Goal: Book appointment/travel/reservation: Book appointment/travel/reservation

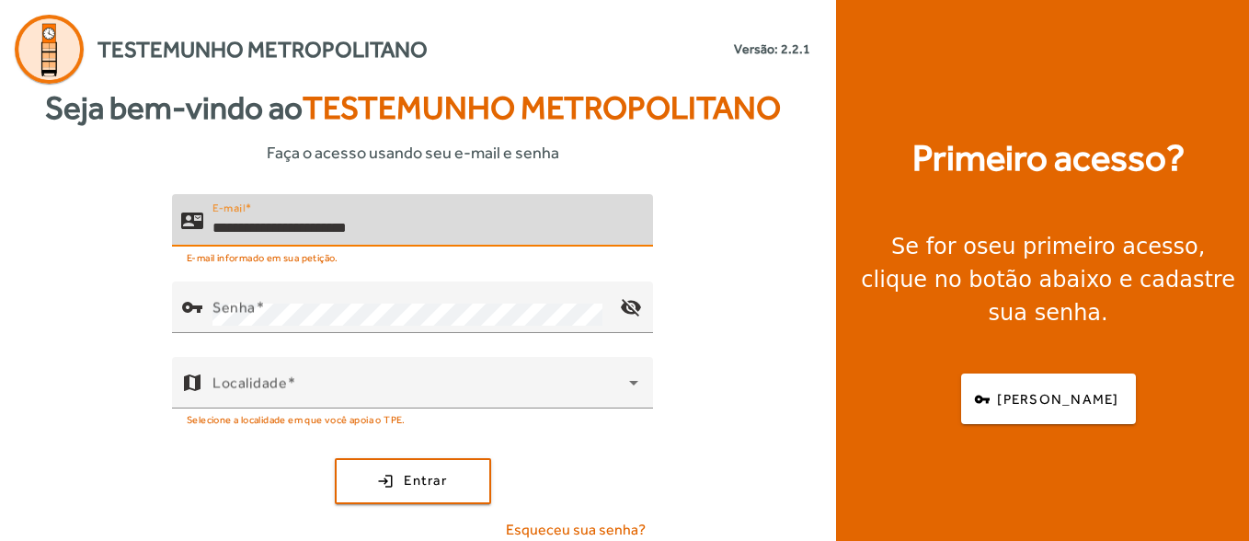
type input "**********"
click at [335, 458] on button "login Entrar" at bounding box center [413, 481] width 156 height 46
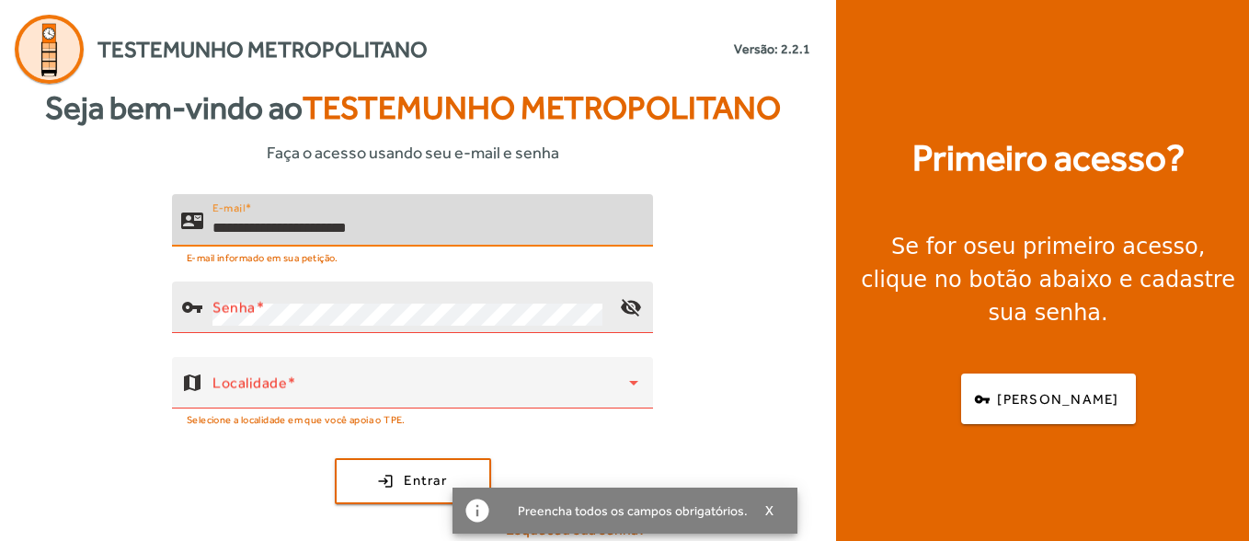
click at [249, 304] on mat-label "Senha" at bounding box center [233, 306] width 43 height 17
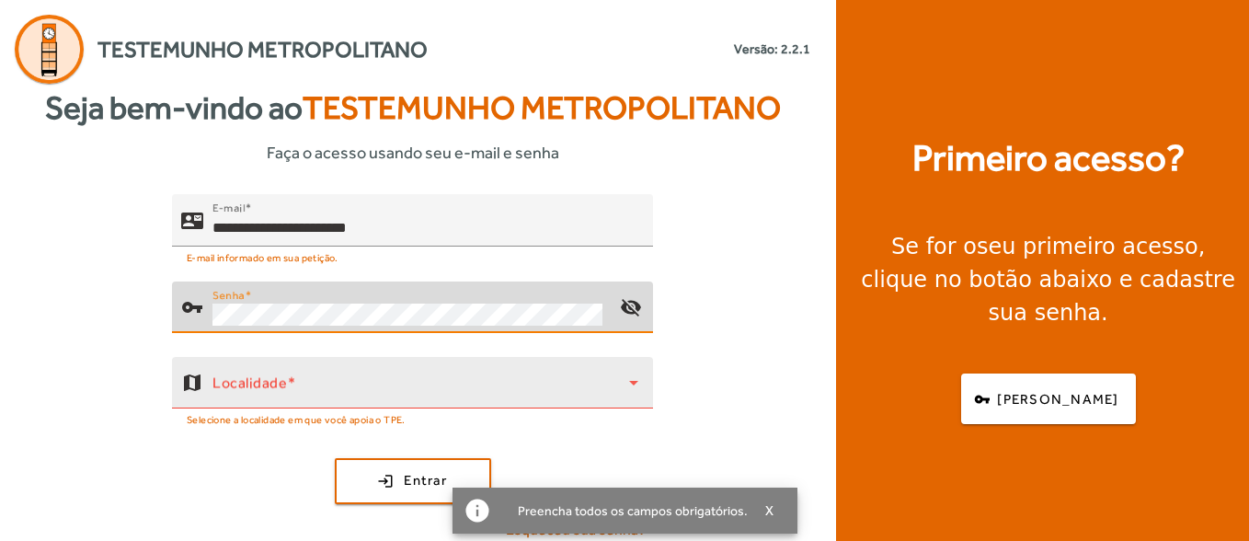
click at [332, 381] on span at bounding box center [420, 390] width 417 height 22
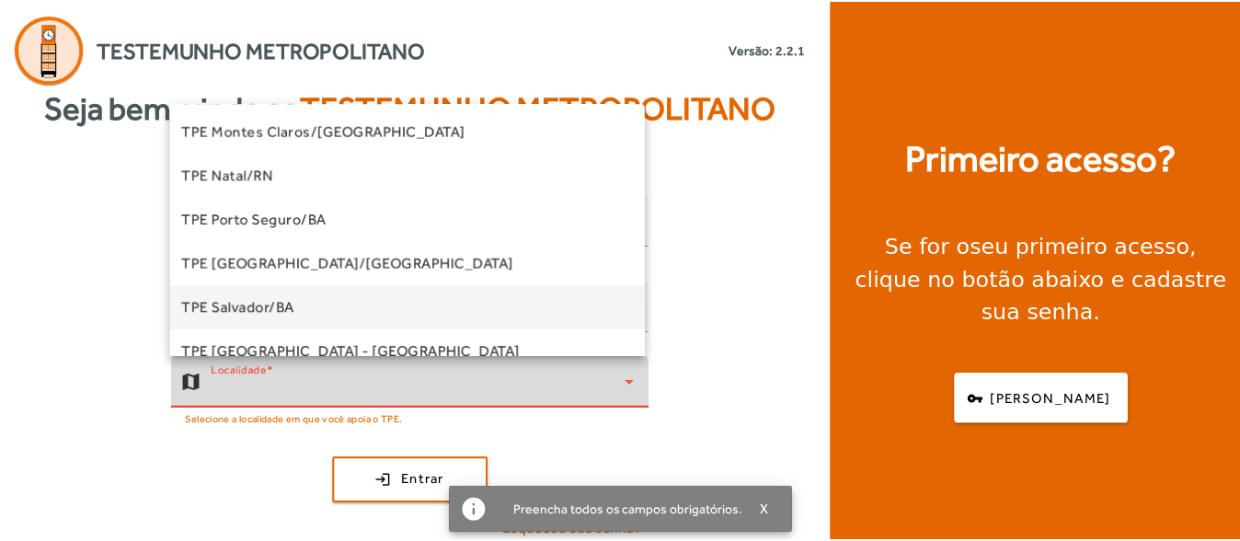
scroll to position [276, 0]
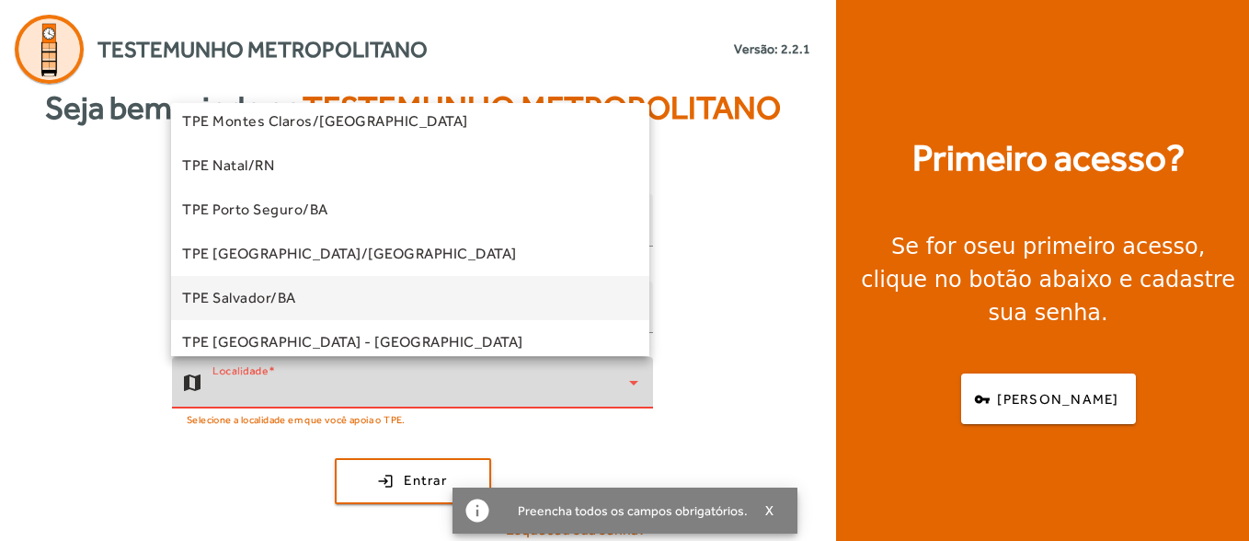
click at [319, 289] on mat-option "TPE Salvador/BA" at bounding box center [410, 298] width 478 height 44
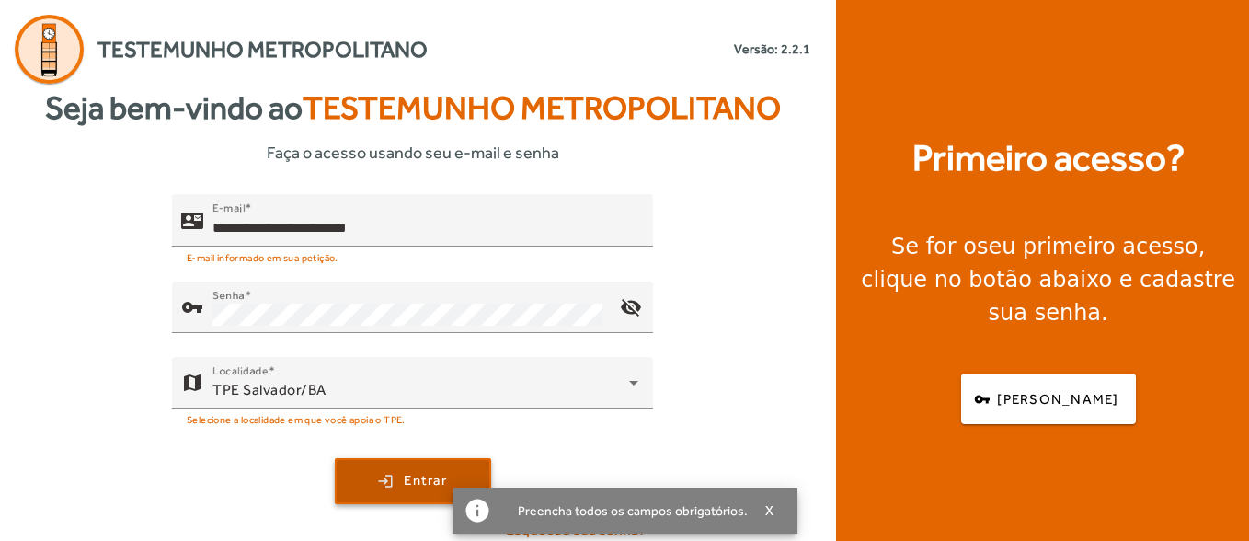
click at [411, 500] on span "submit" at bounding box center [413, 481] width 153 height 44
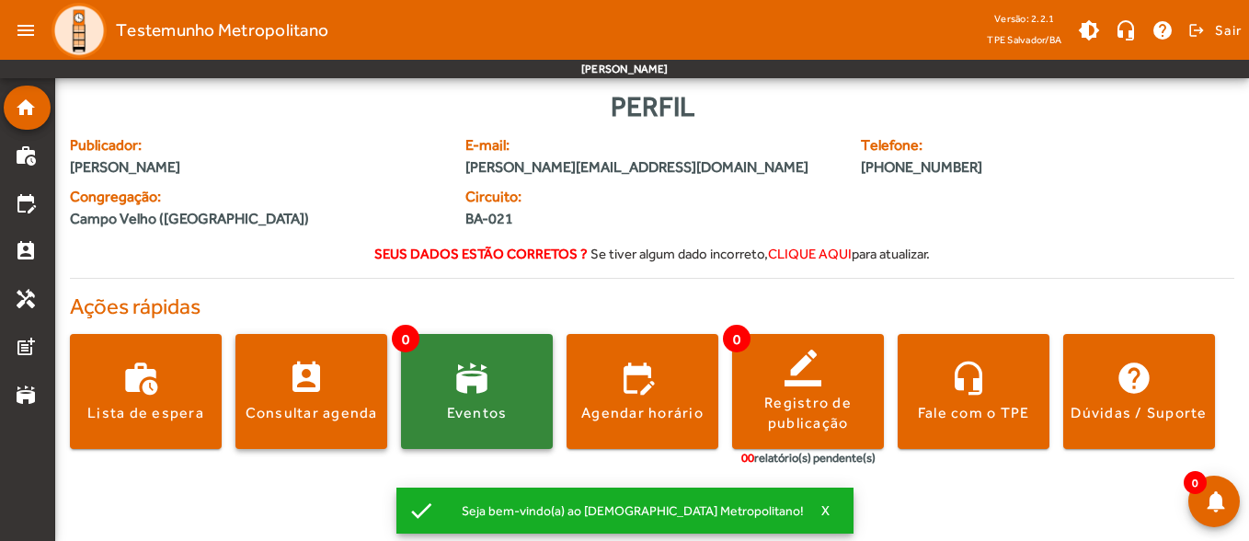
drag, startPoint x: 315, startPoint y: 387, endPoint x: 511, endPoint y: 367, distance: 197.8
click at [384, 287] on div "Perfil Publicador: [PERSON_NAME] E-mail: [PERSON_NAME][EMAIL_ADDRESS][DOMAIN_NA…" at bounding box center [652, 288] width 1164 height 404
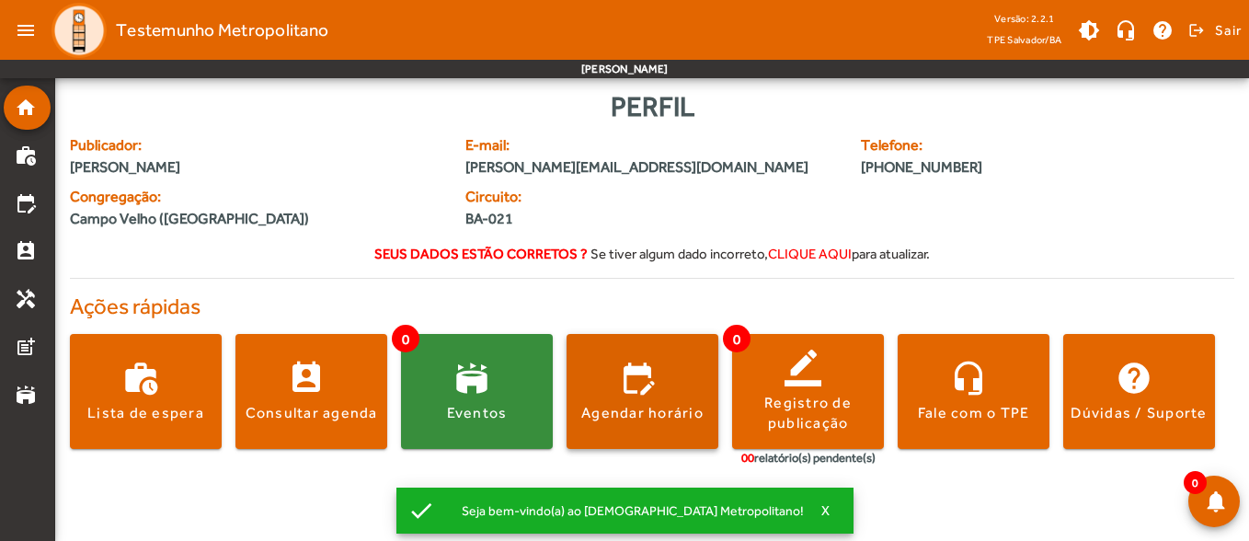
click at [666, 409] on div "Agendar horário" at bounding box center [642, 413] width 122 height 20
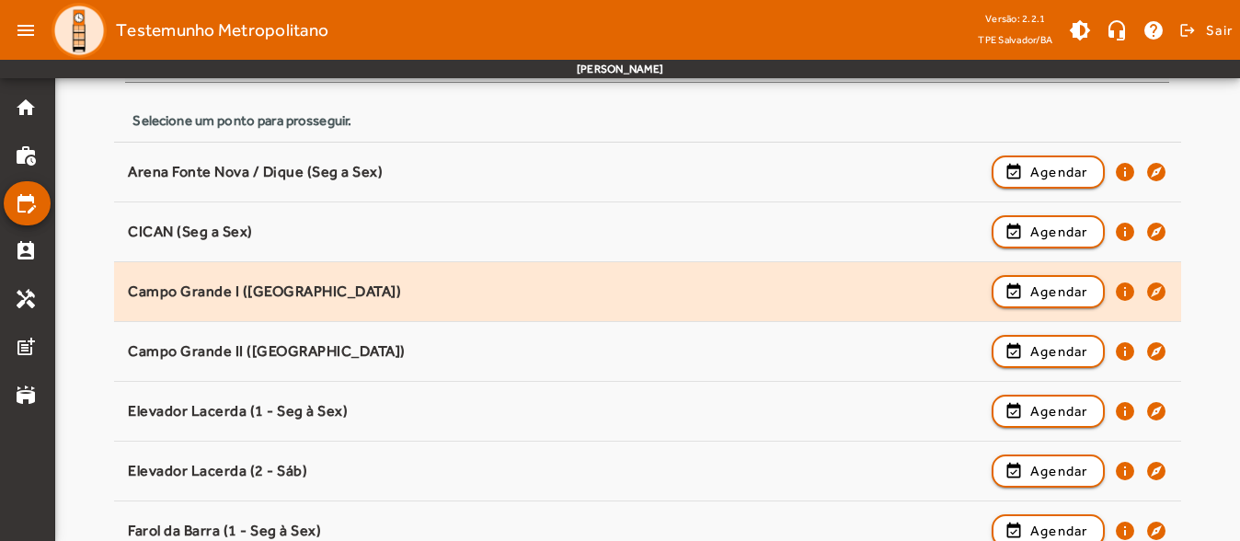
scroll to position [236, 0]
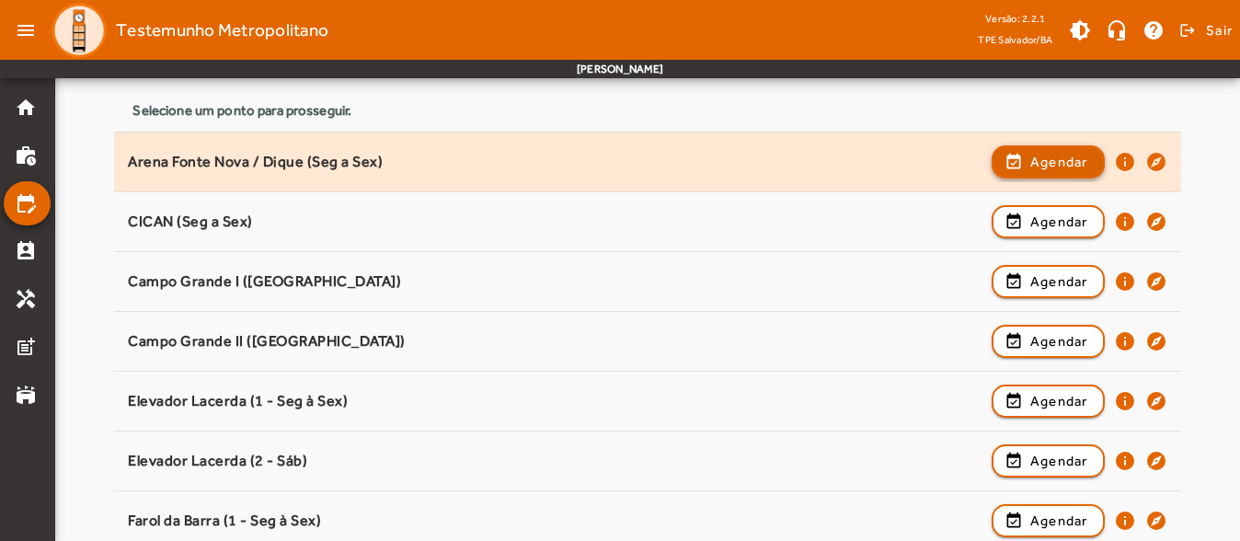
click at [1027, 174] on span "button" at bounding box center [1047, 162] width 109 height 44
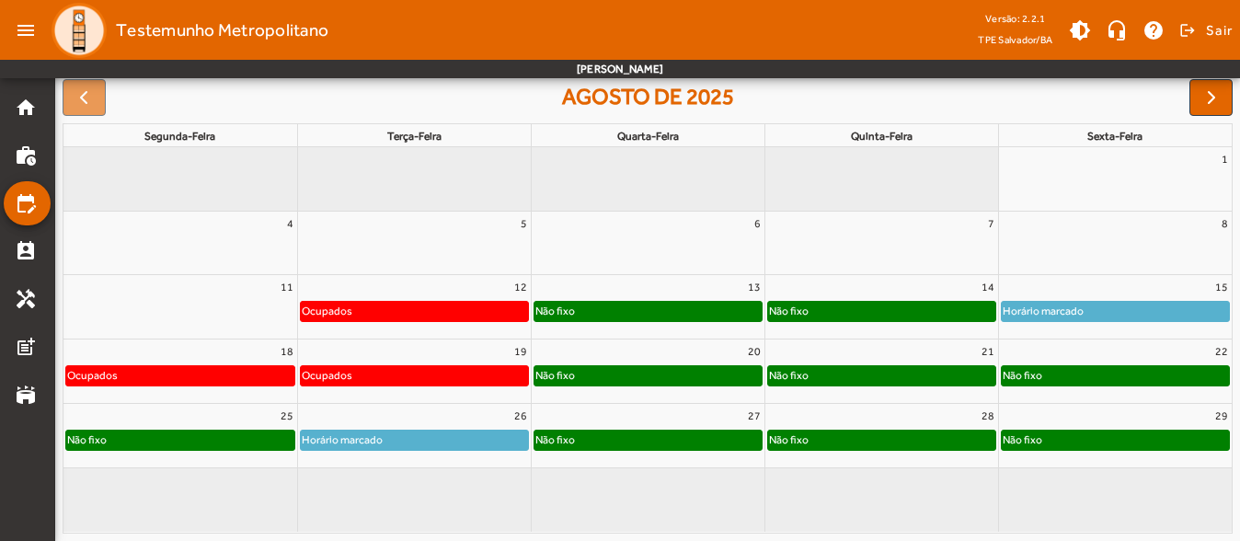
scroll to position [182, 0]
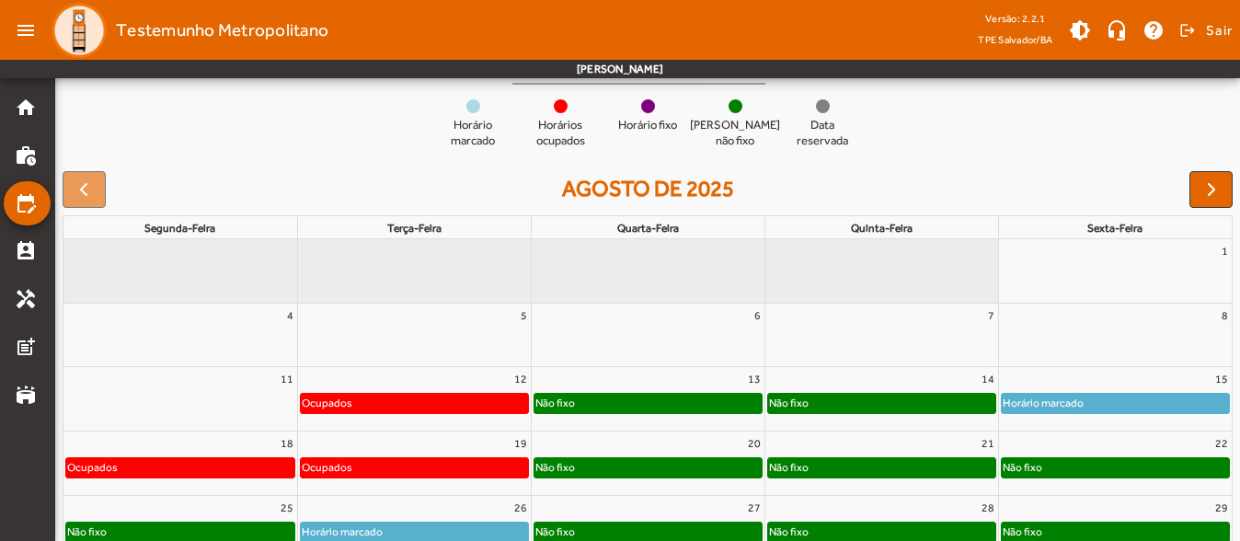
click at [1085, 384] on div "15" at bounding box center [1116, 379] width 234 height 24
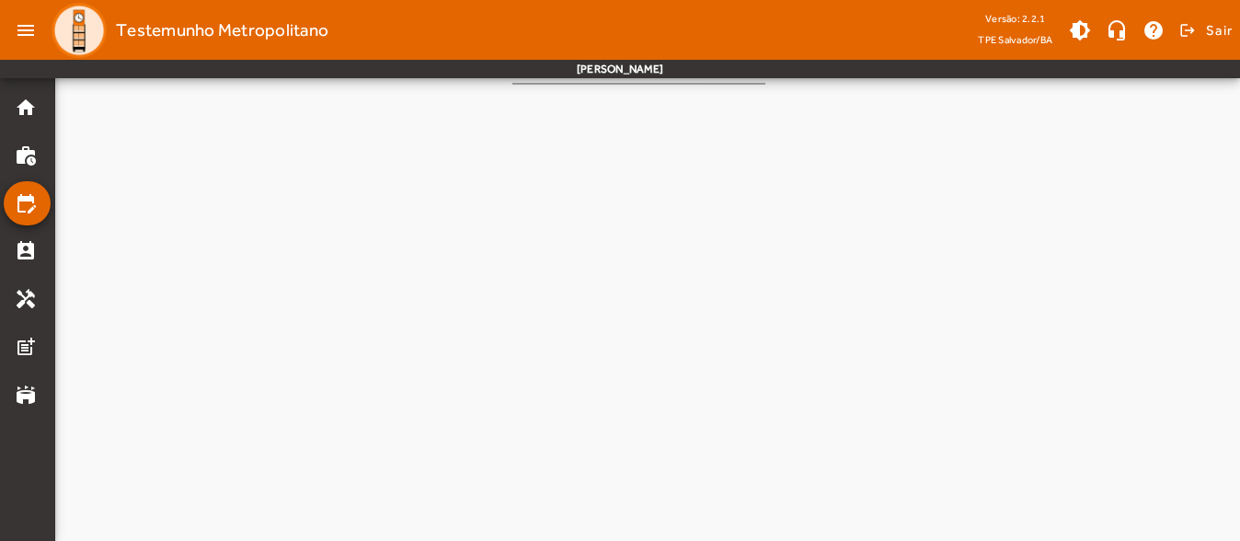
scroll to position [0, 0]
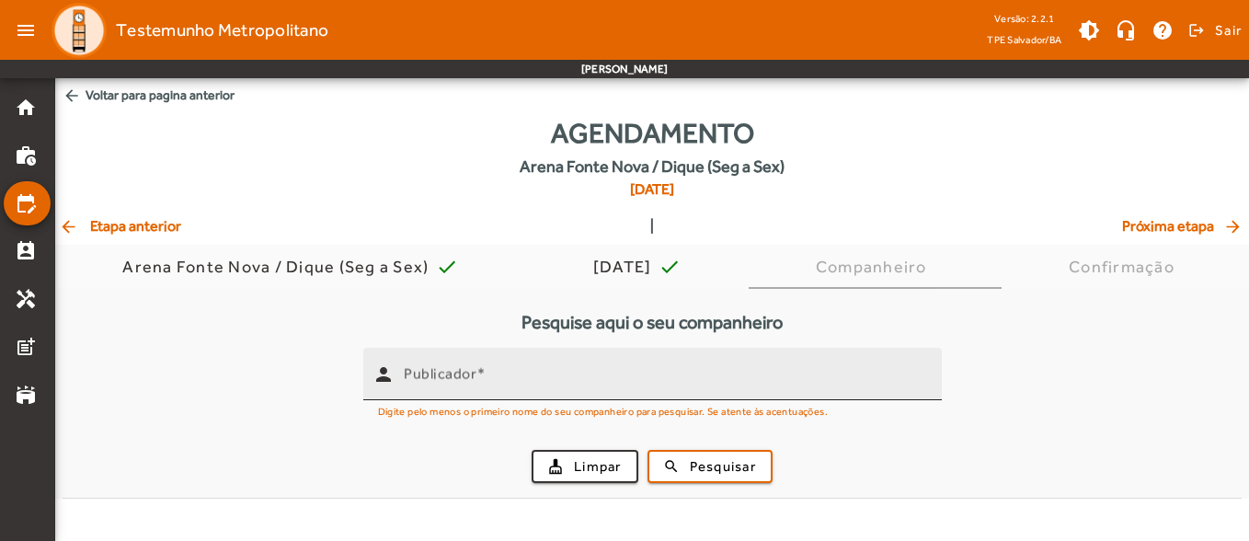
click at [460, 378] on mat-label "Publicador" at bounding box center [440, 373] width 73 height 17
click at [460, 378] on input "Publicador" at bounding box center [665, 382] width 523 height 22
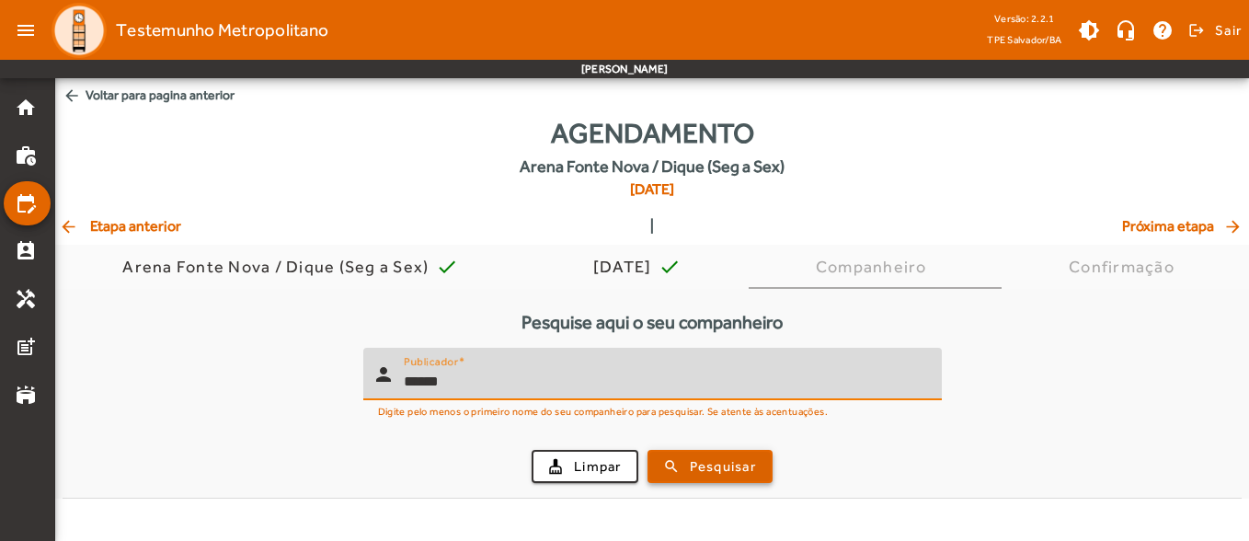
type input "******"
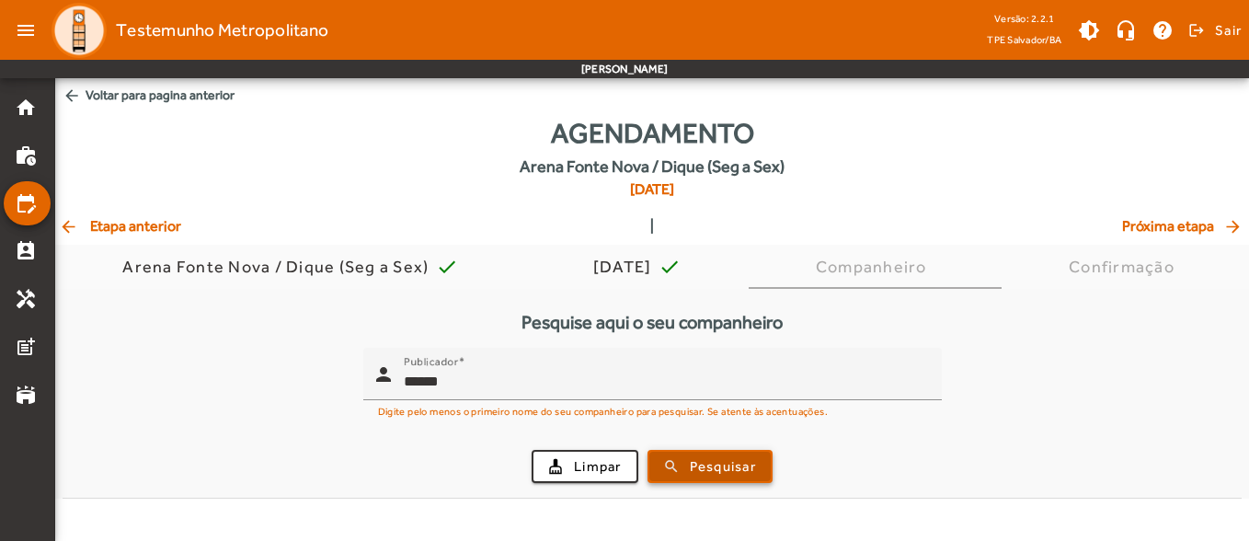
click at [684, 451] on span "submit" at bounding box center [709, 466] width 121 height 44
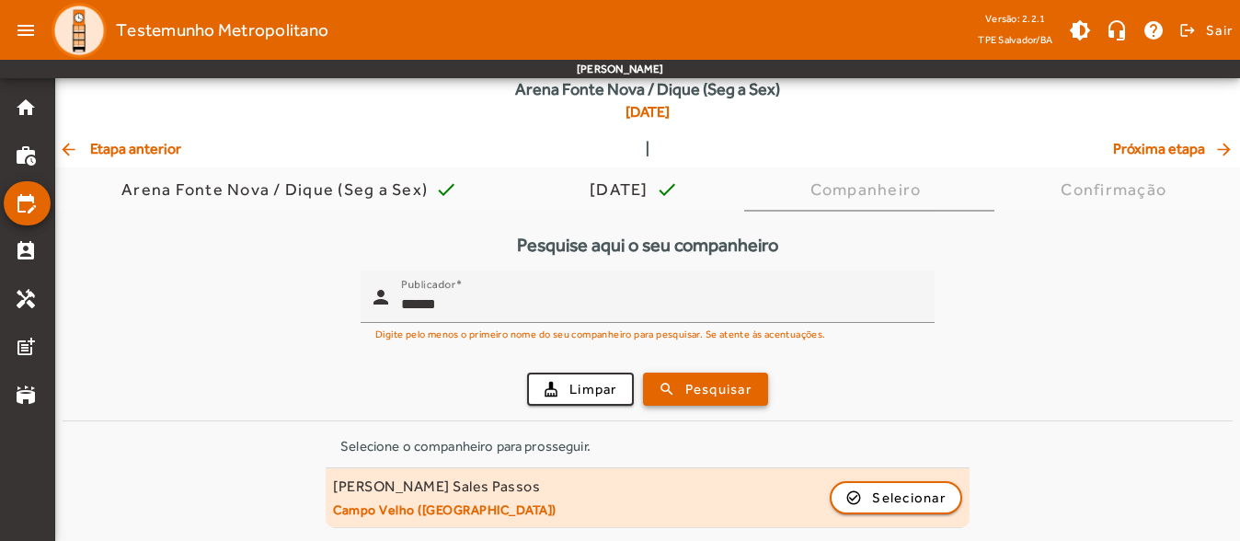
scroll to position [78, 0]
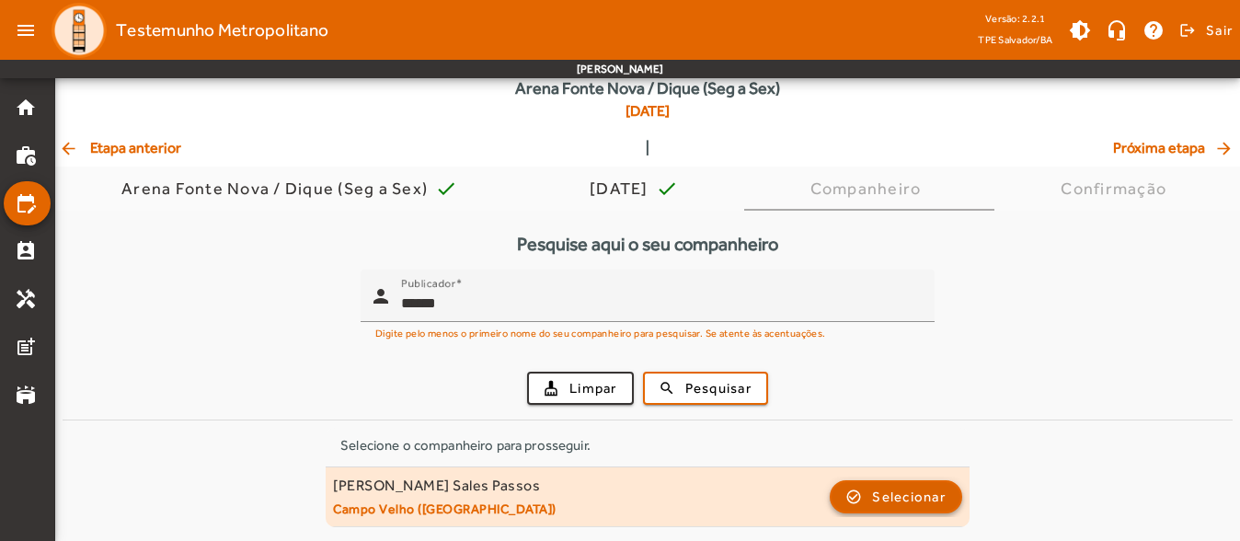
click at [894, 498] on span "Selecionar" at bounding box center [909, 497] width 74 height 22
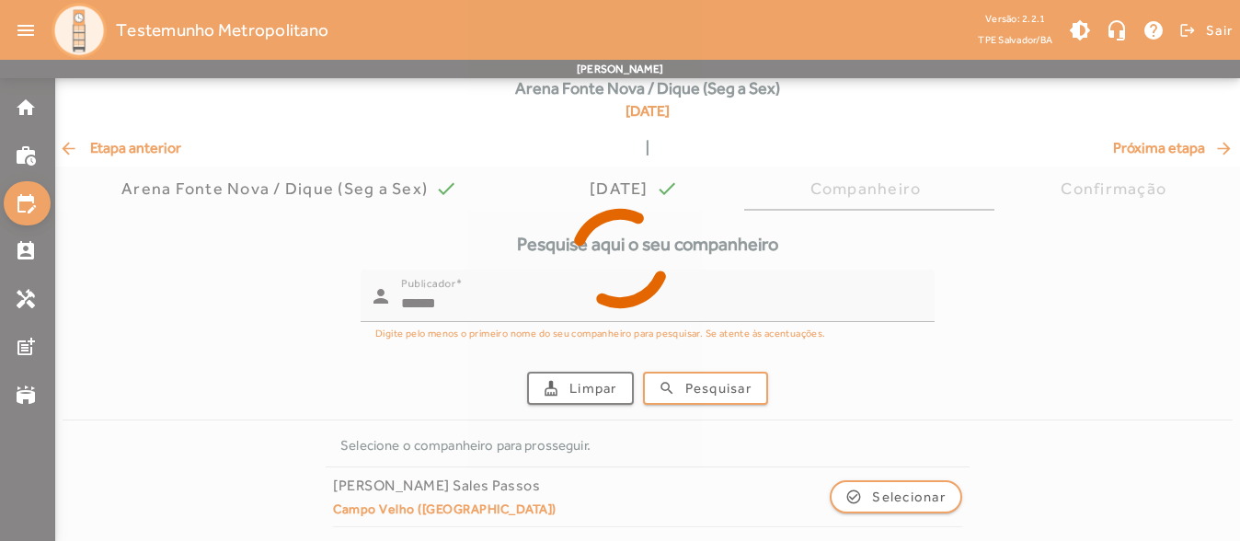
scroll to position [0, 0]
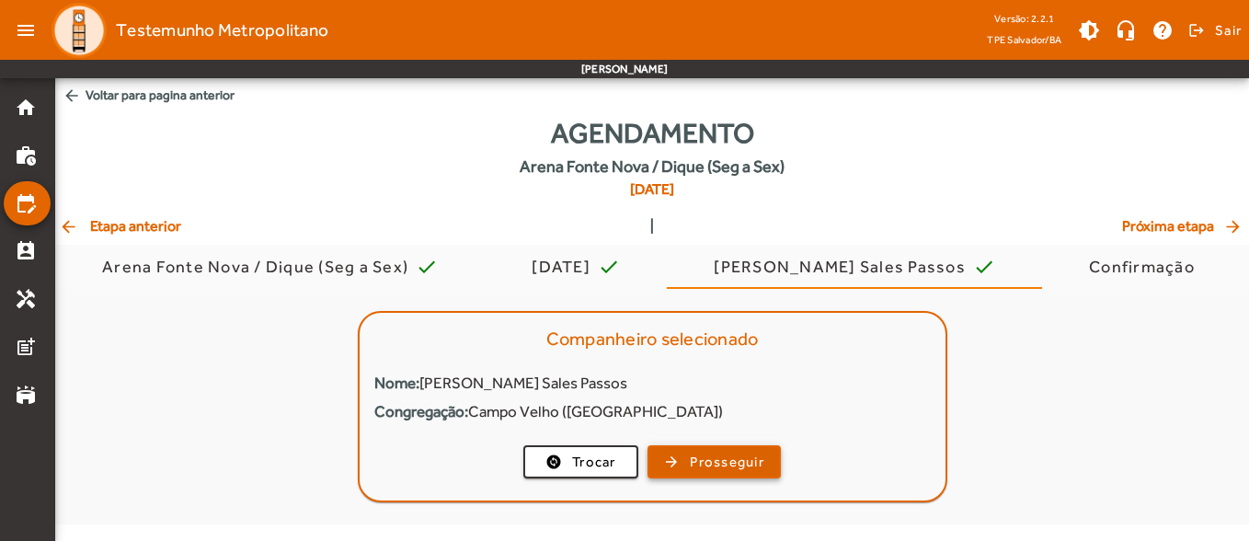
click at [760, 469] on span "Prosseguir" at bounding box center [727, 462] width 74 height 21
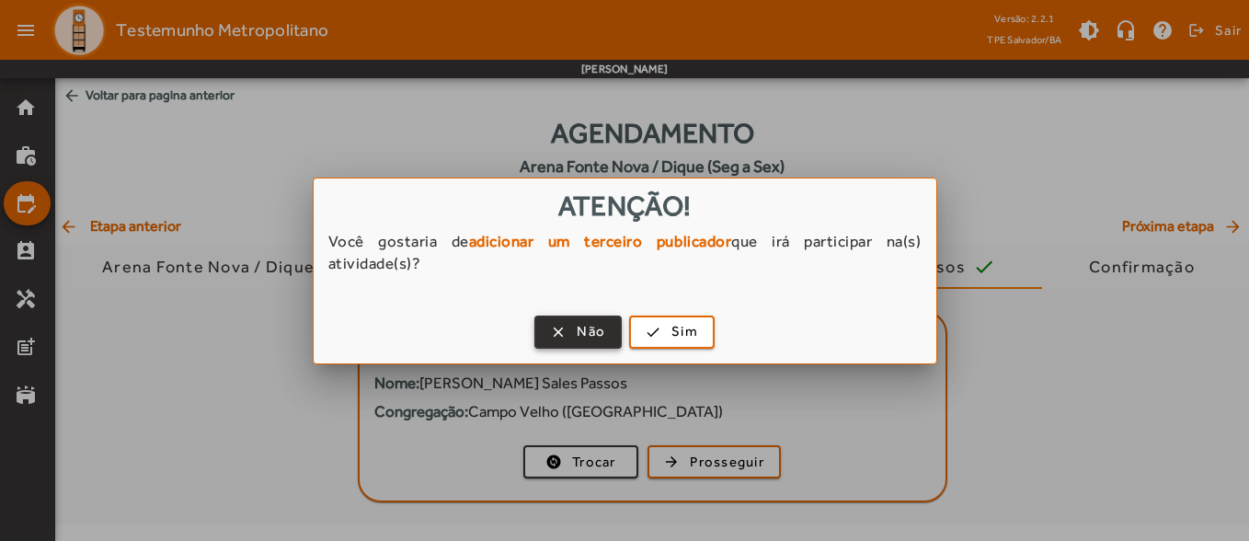
click at [592, 339] on span "Não" at bounding box center [591, 331] width 29 height 21
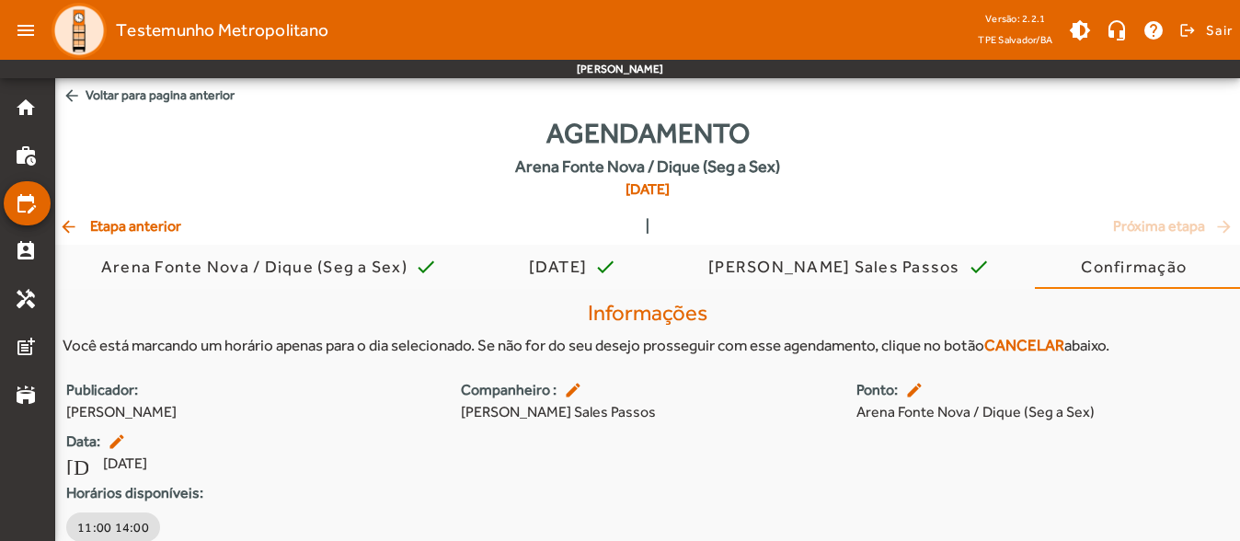
click at [154, 234] on span "arrow_back Etapa anterior" at bounding box center [120, 226] width 122 height 22
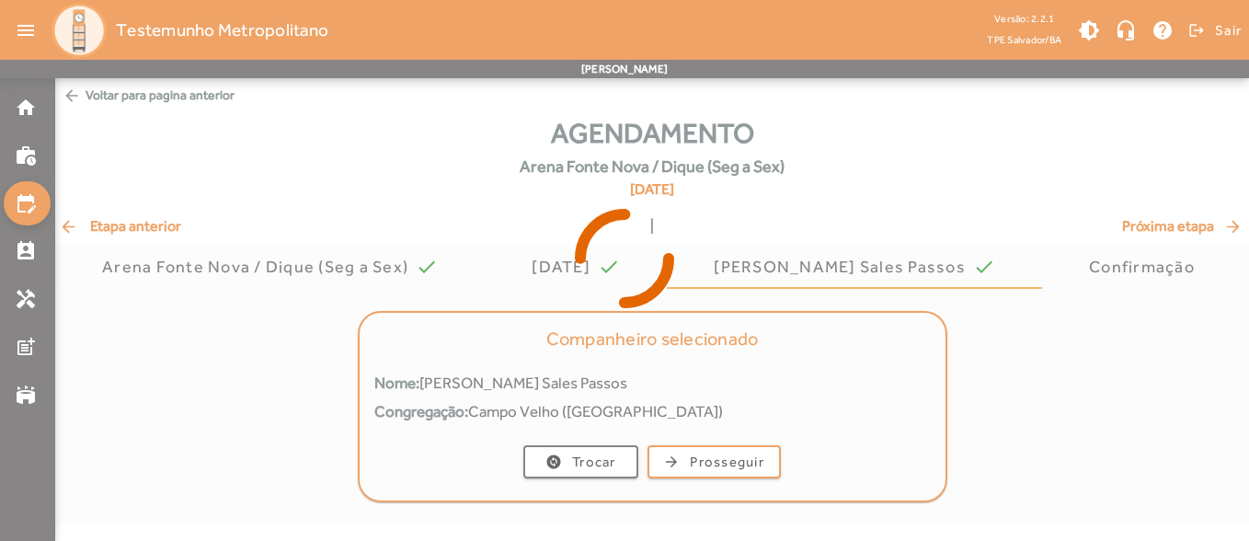
click at [156, 229] on icon at bounding box center [624, 258] width 1249 height 138
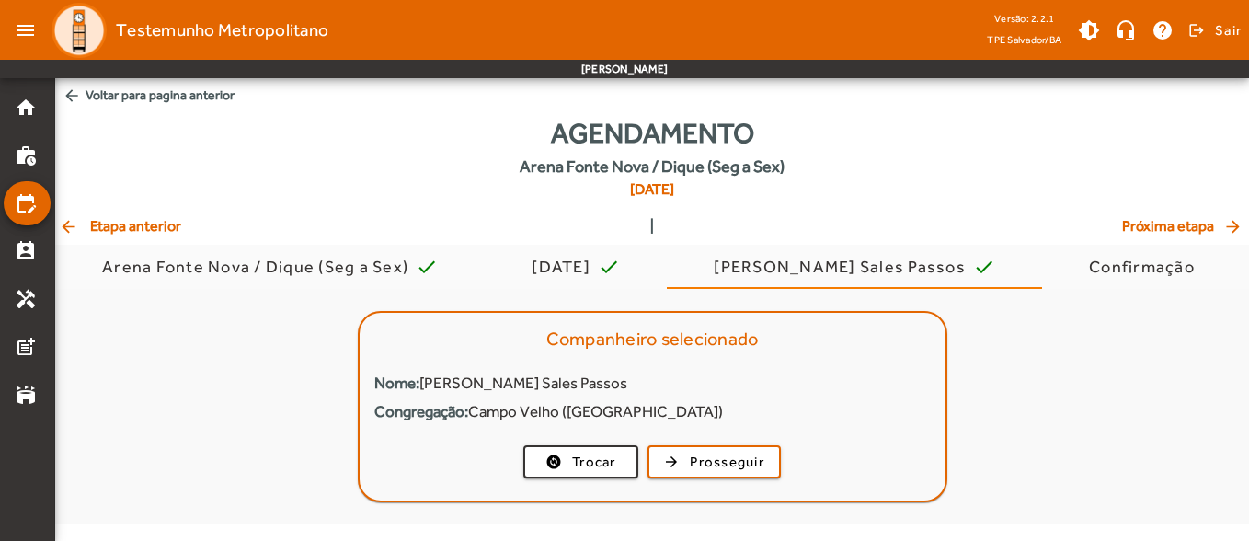
click at [162, 228] on span "arrow_back Etapa anterior" at bounding box center [120, 226] width 122 height 22
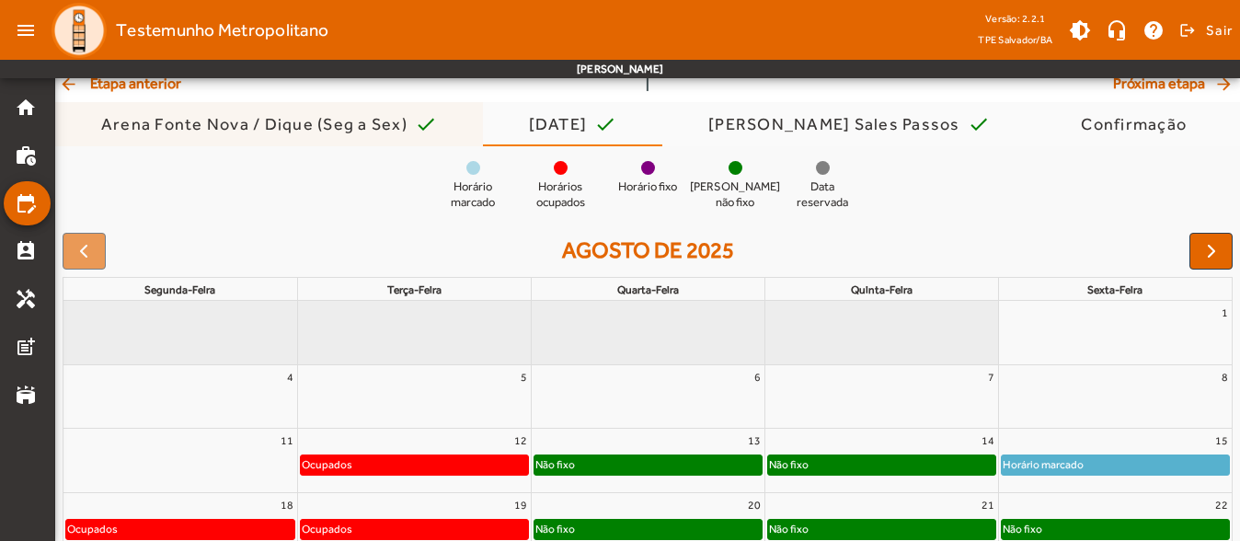
scroll to position [112, 0]
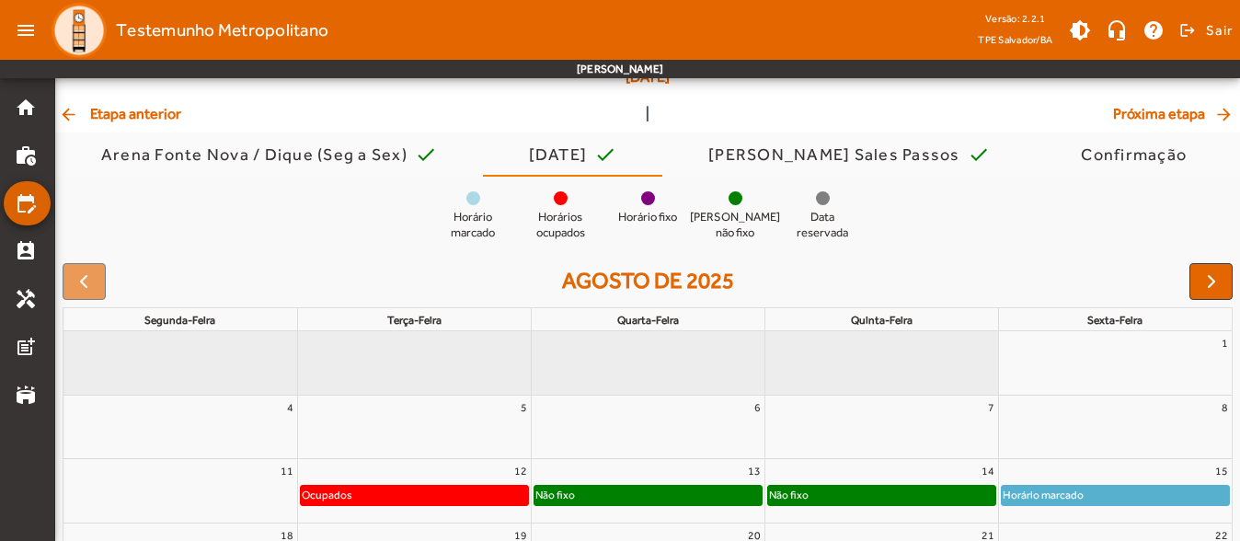
click at [39, 190] on mat-list-item "edit_calendar" at bounding box center [27, 203] width 47 height 44
click at [37, 110] on link "home" at bounding box center [33, 108] width 36 height 22
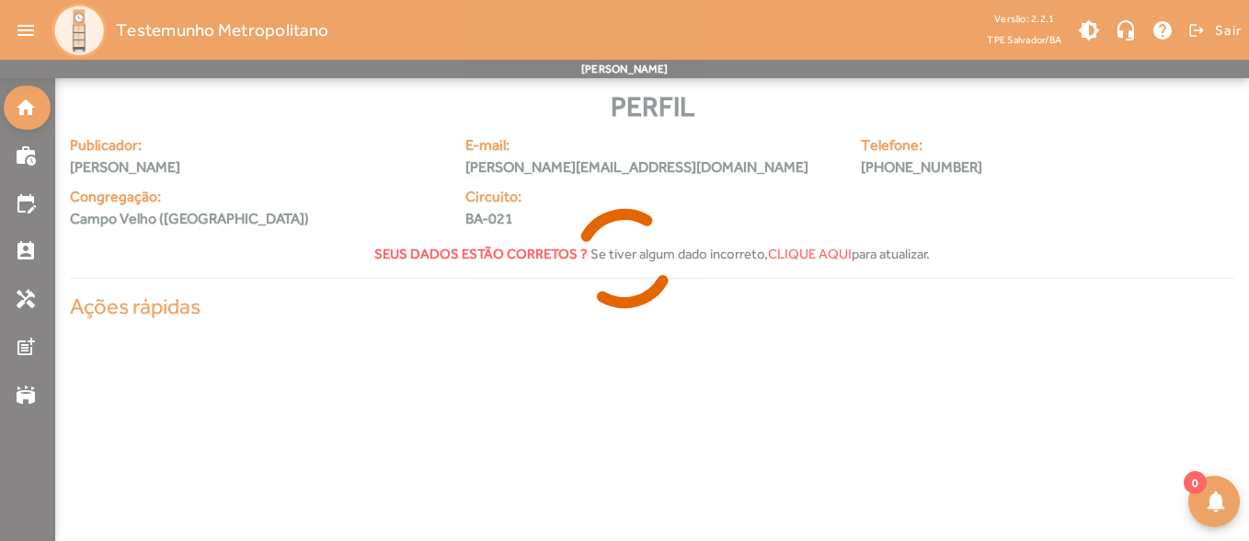
click at [39, 198] on icon at bounding box center [624, 258] width 1249 height 138
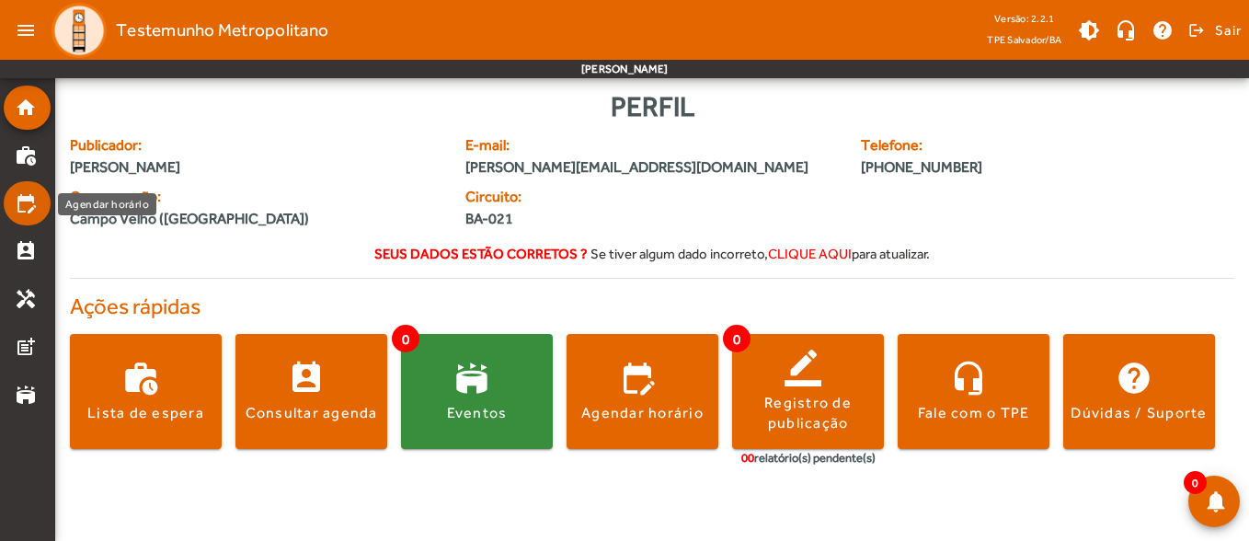
click at [18, 211] on mat-icon "edit_calendar" at bounding box center [26, 203] width 22 height 22
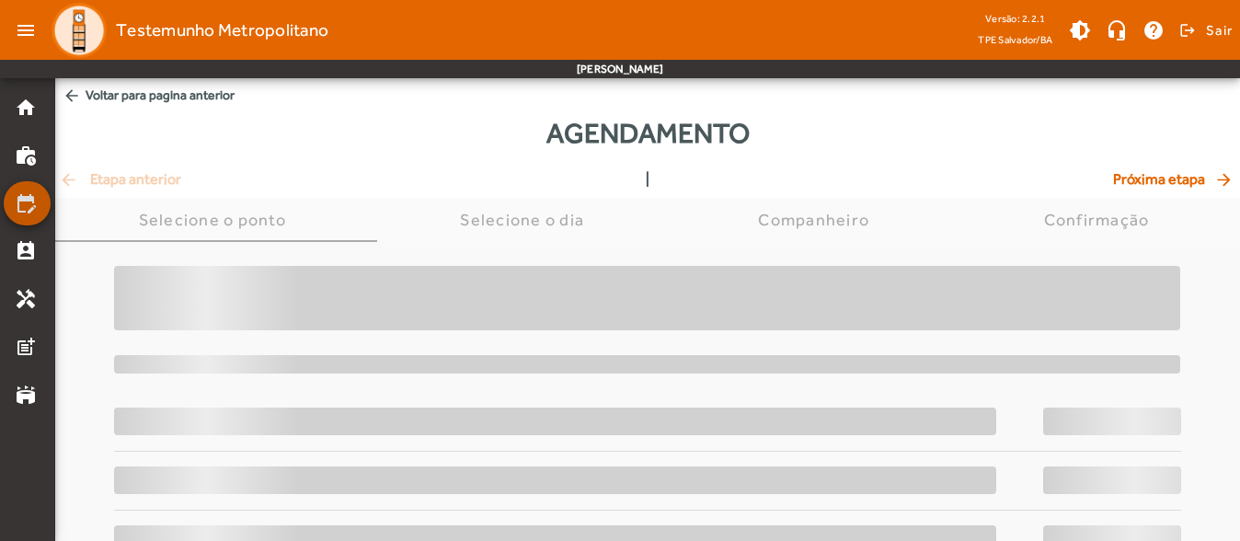
click at [18, 211] on mat-icon "edit_calendar" at bounding box center [26, 203] width 22 height 22
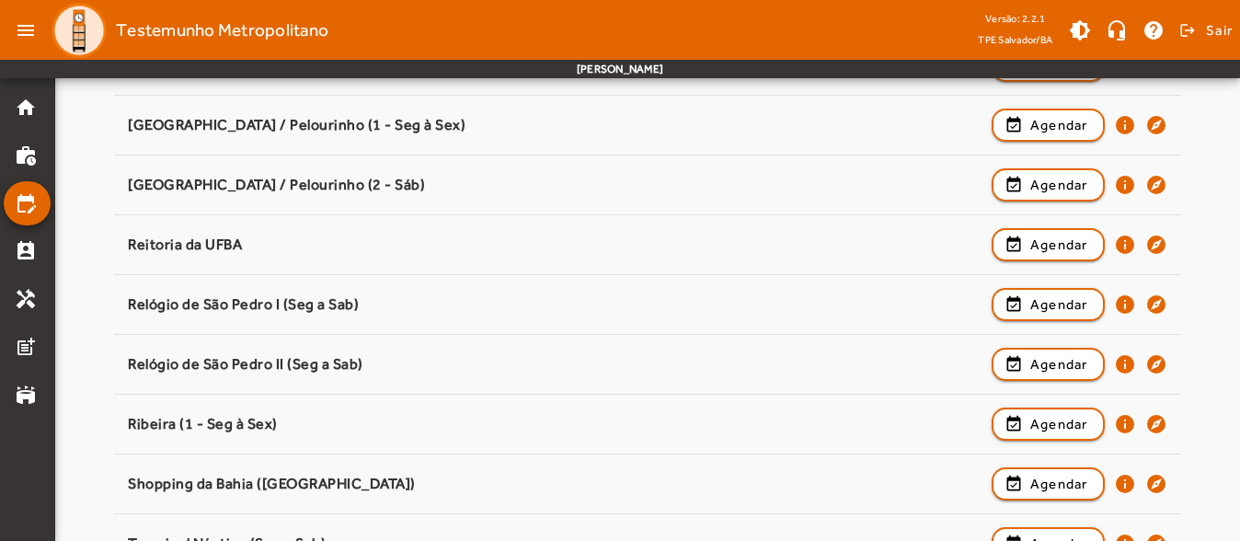
scroll to position [1616, 0]
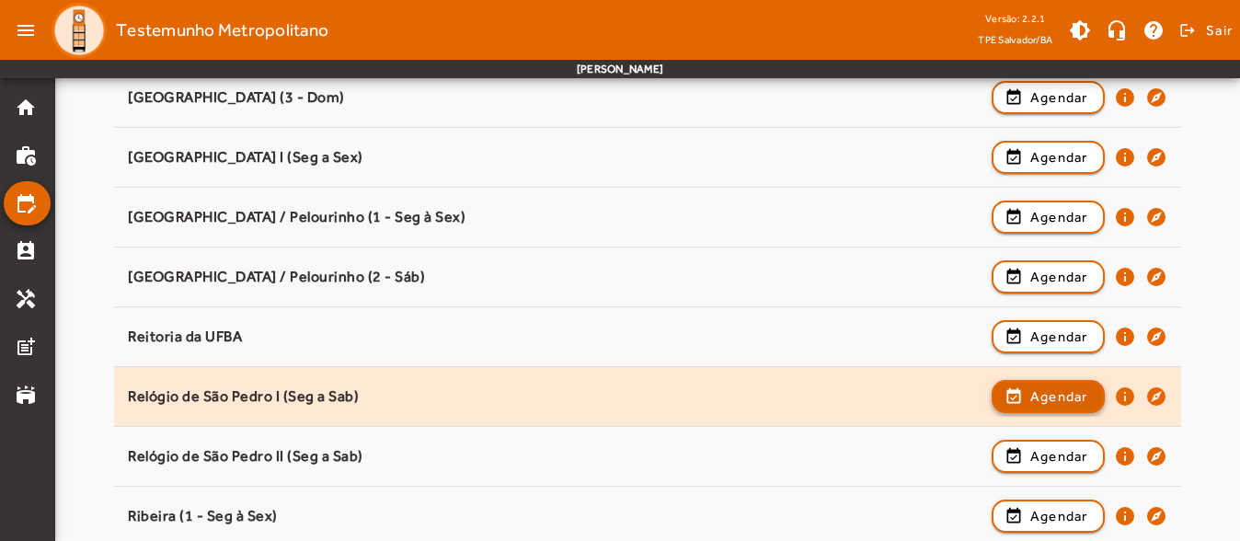
click at [1030, 397] on span "Agendar" at bounding box center [1059, 396] width 58 height 22
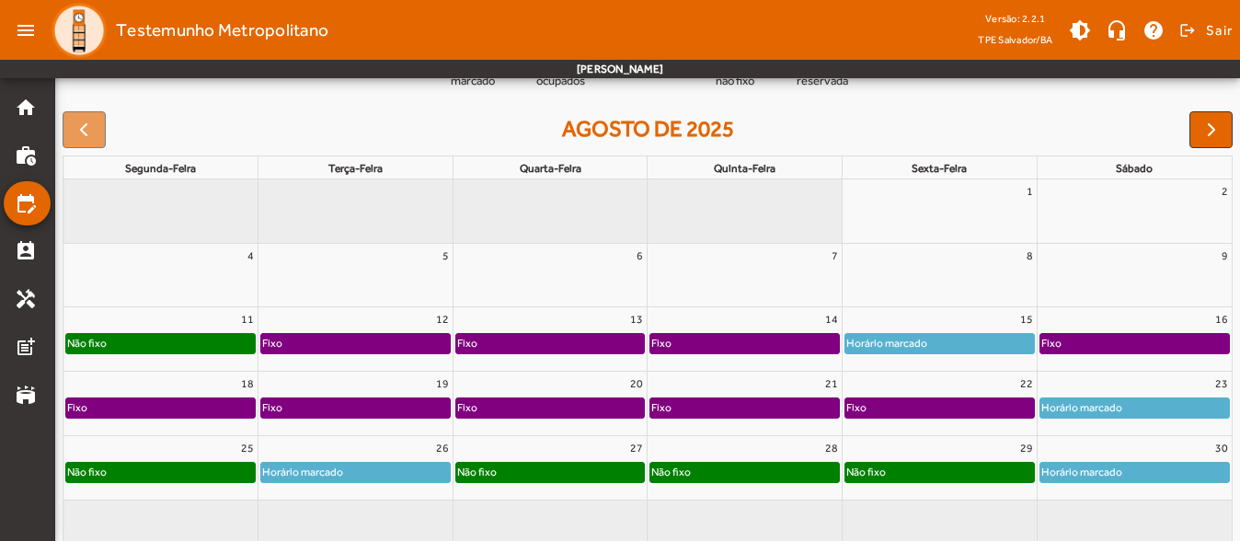
scroll to position [274, 0]
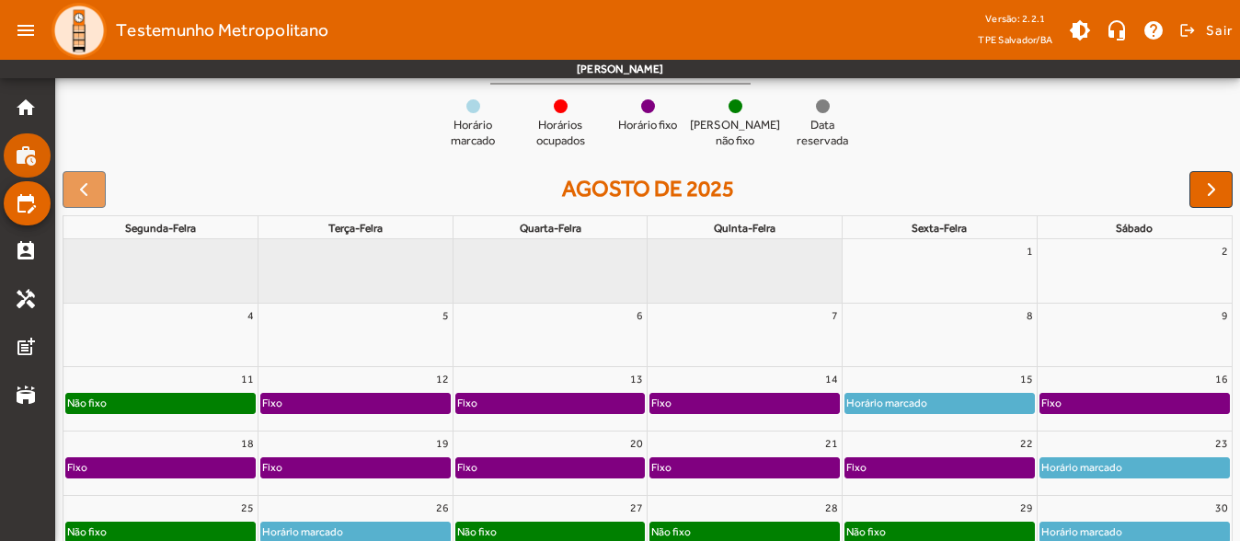
click at [27, 167] on mat-list-item "work_history" at bounding box center [27, 155] width 47 height 44
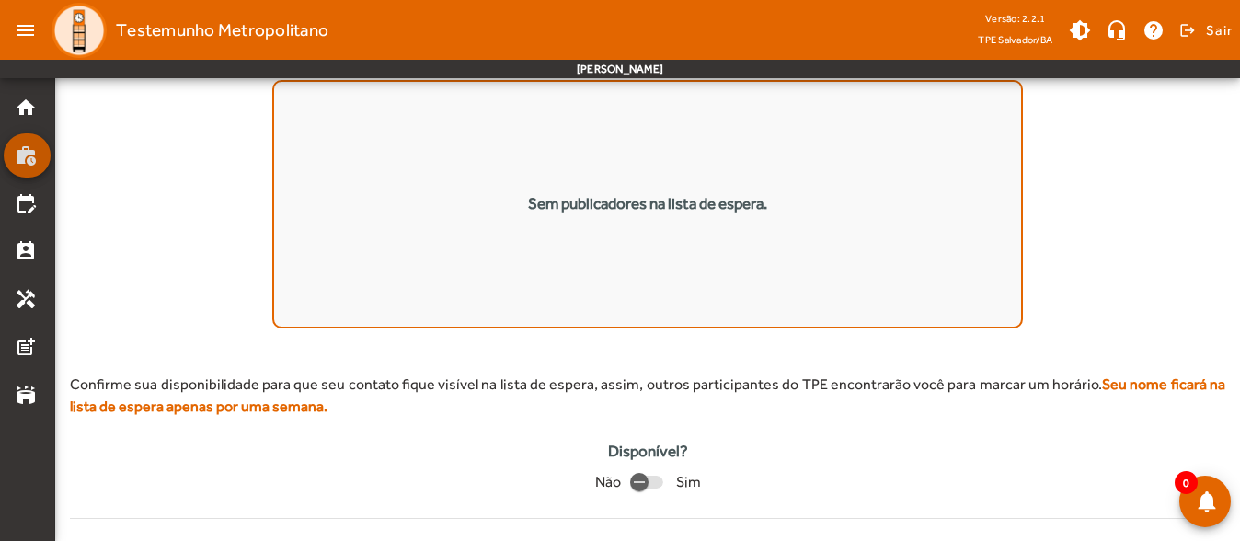
scroll to position [3, 0]
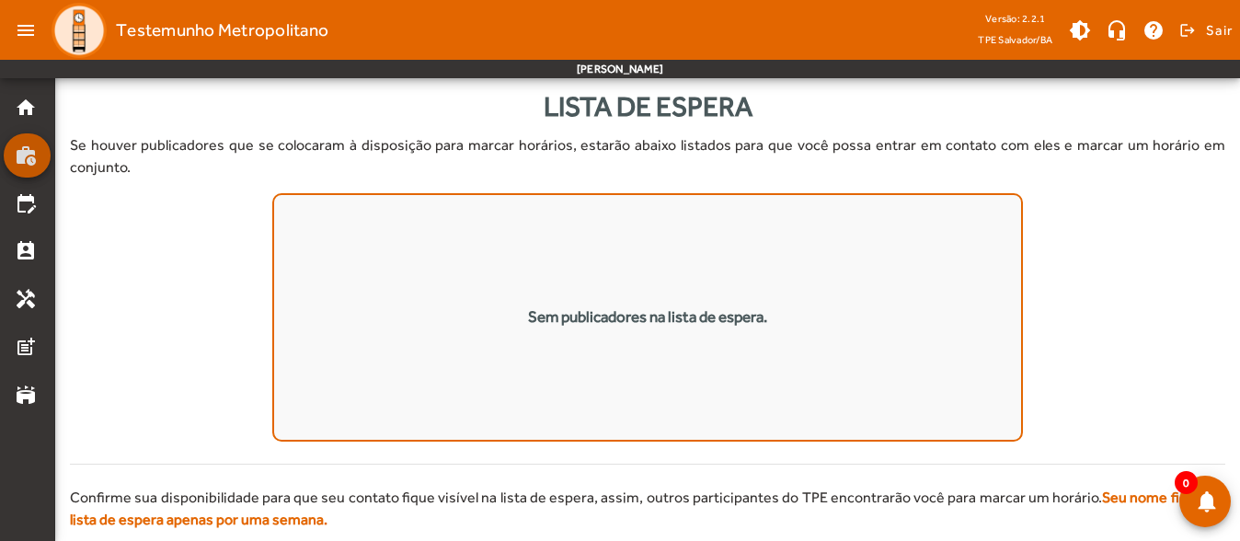
click at [27, 167] on mat-list-item "work_history" at bounding box center [27, 155] width 47 height 44
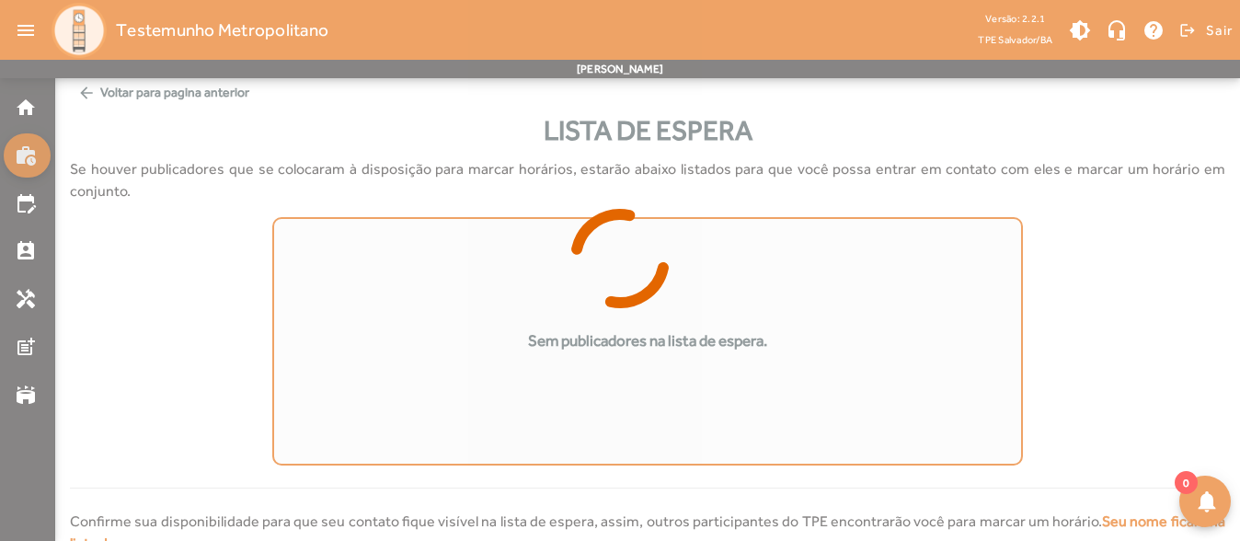
scroll to position [0, 0]
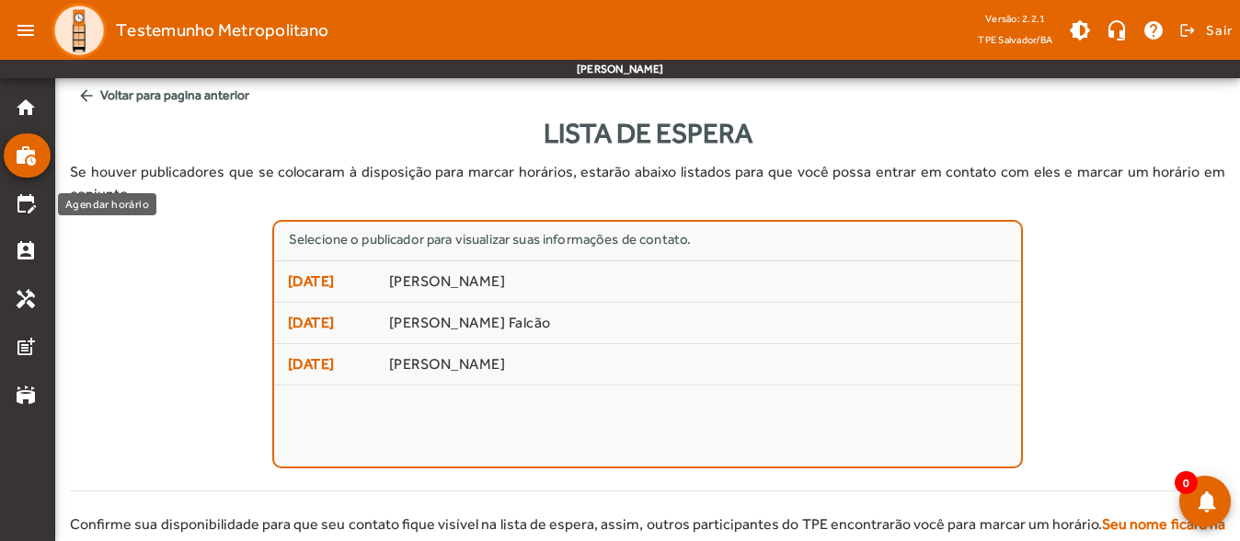
click at [33, 200] on mat-icon "edit_calendar" at bounding box center [26, 203] width 22 height 22
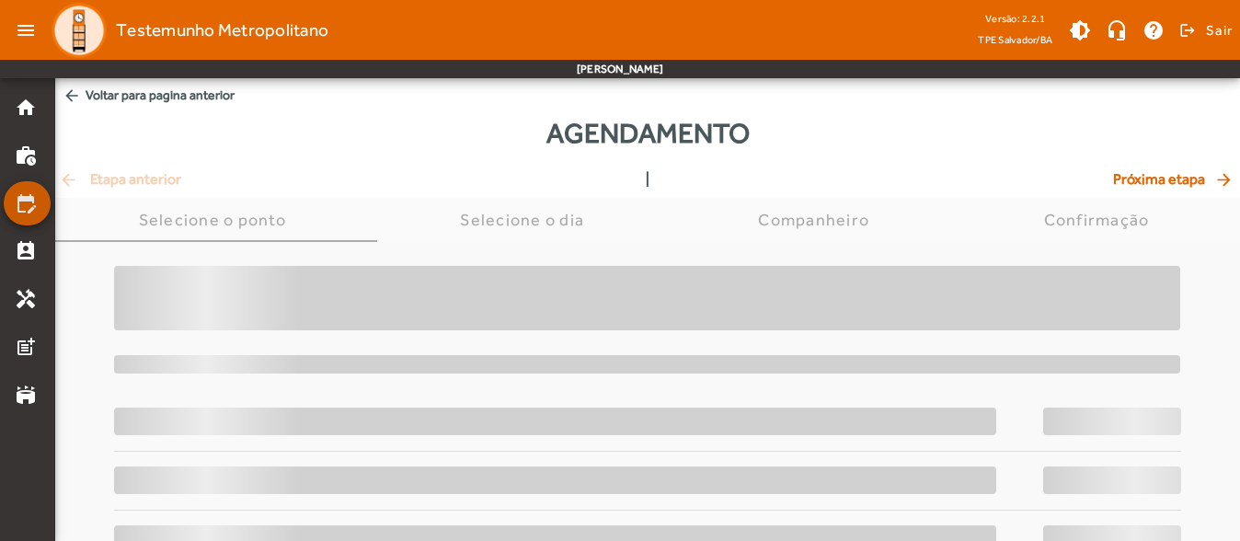
click at [33, 200] on mat-icon "edit_calendar" at bounding box center [26, 203] width 22 height 22
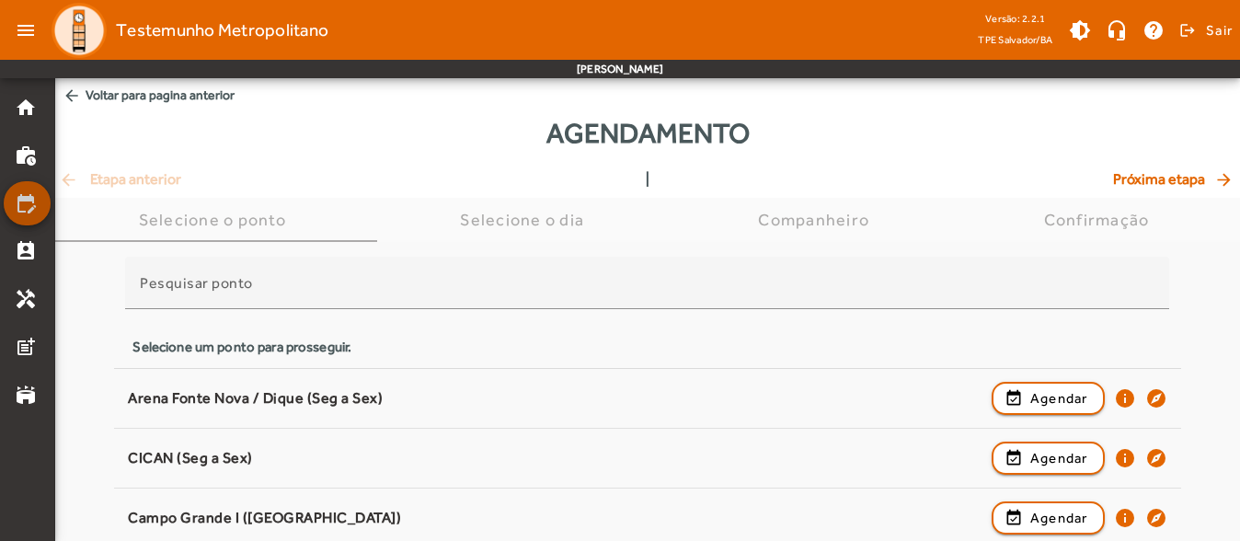
click at [33, 200] on mat-icon "edit_calendar" at bounding box center [26, 203] width 22 height 22
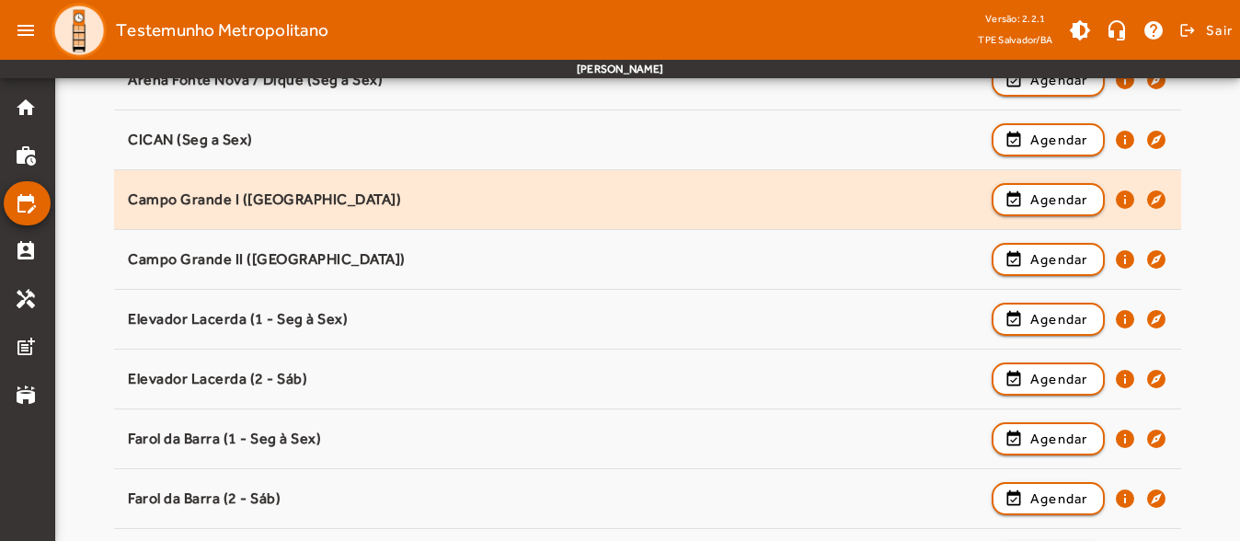
scroll to position [276, 0]
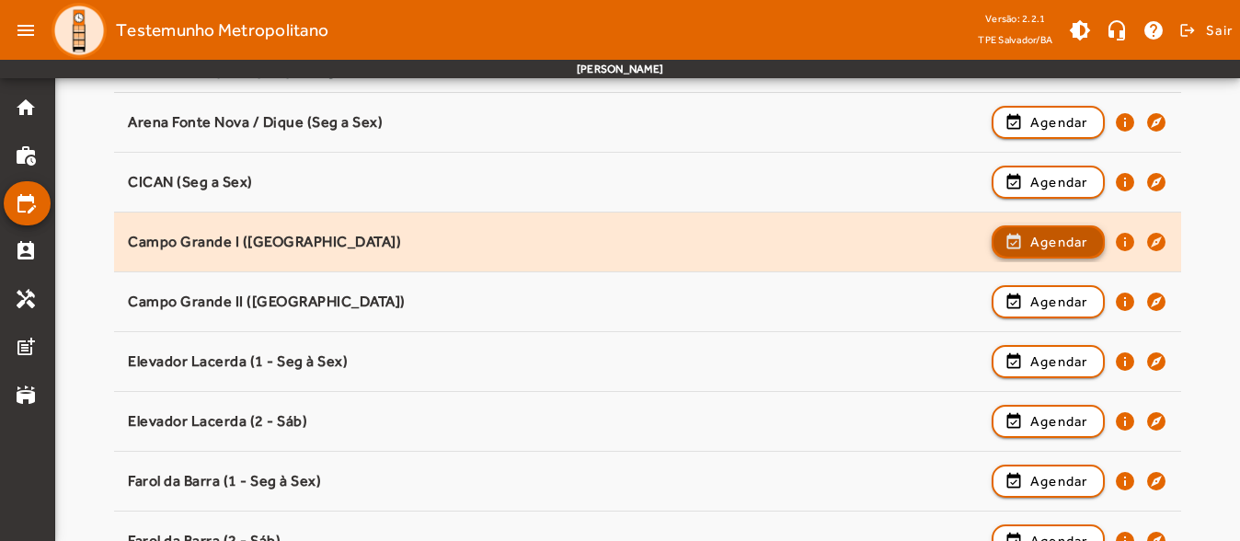
click at [1032, 234] on span "Agendar" at bounding box center [1059, 242] width 58 height 22
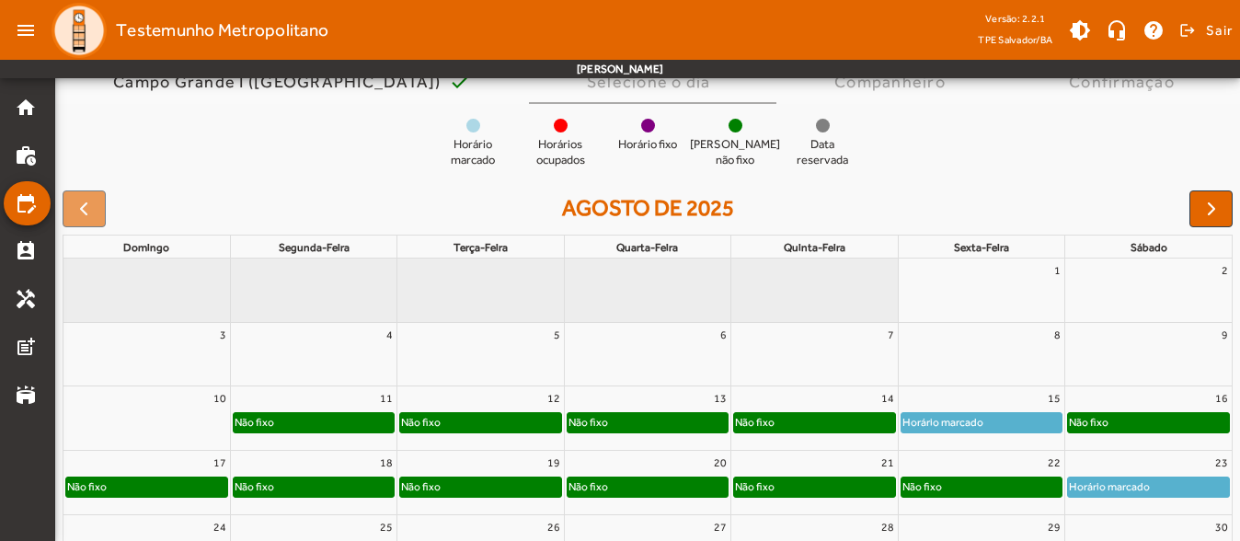
scroll to position [184, 0]
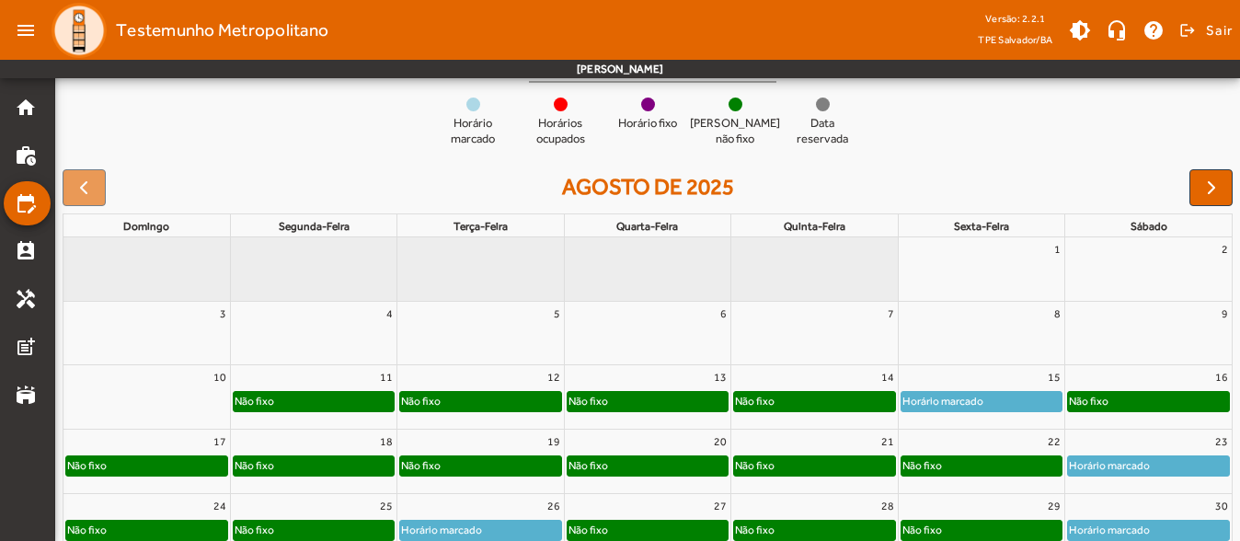
click at [1141, 383] on div "16" at bounding box center [1148, 377] width 166 height 24
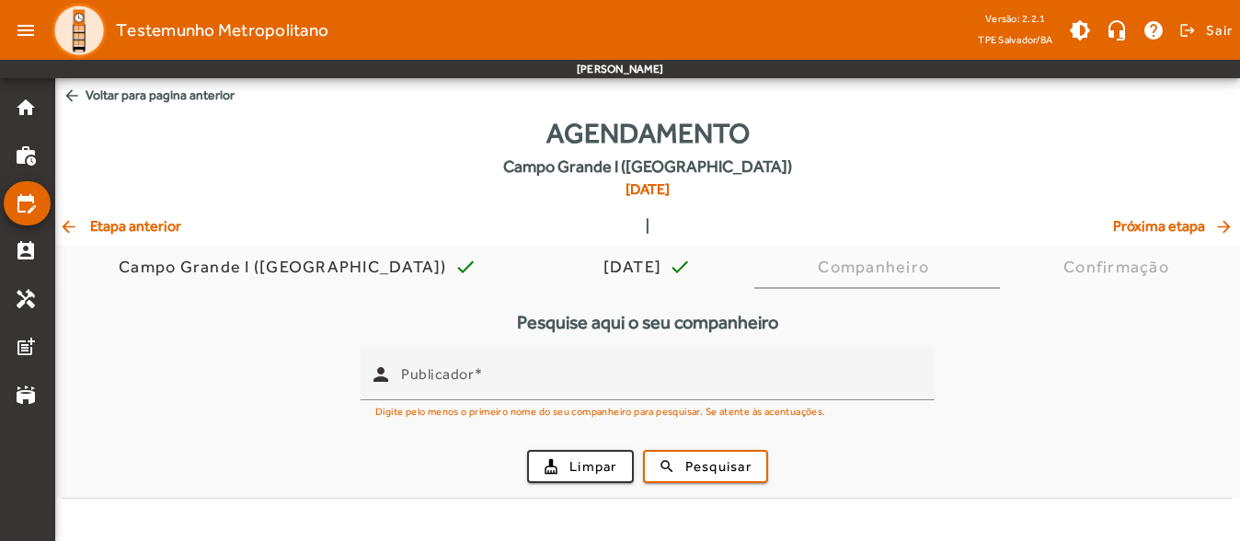
scroll to position [0, 0]
click at [168, 221] on span "arrow_back Etapa anterior" at bounding box center [120, 226] width 122 height 22
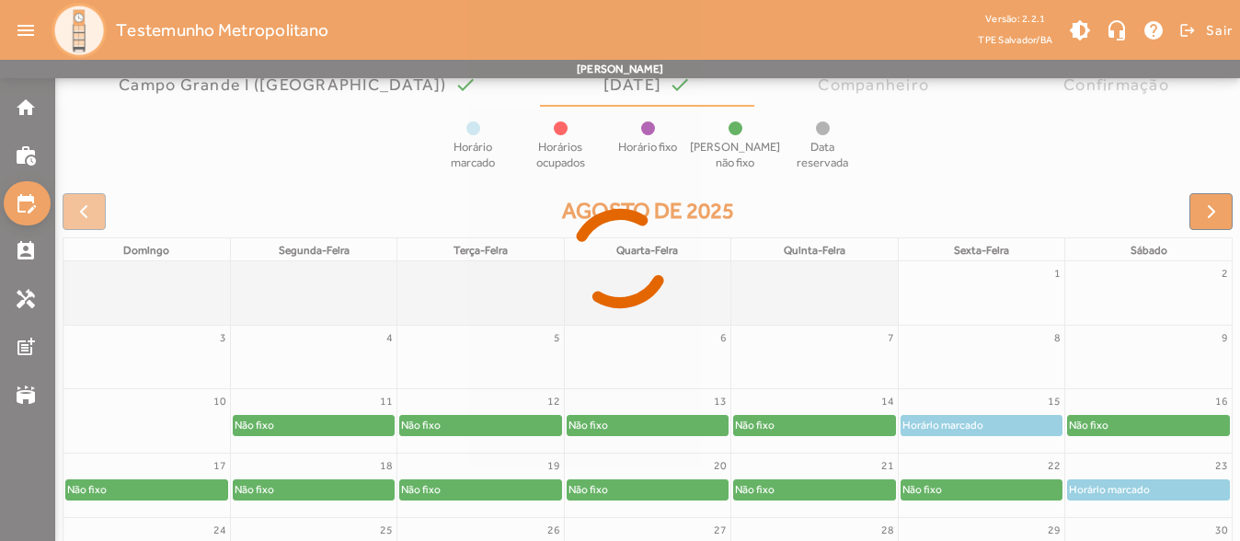
scroll to position [184, 0]
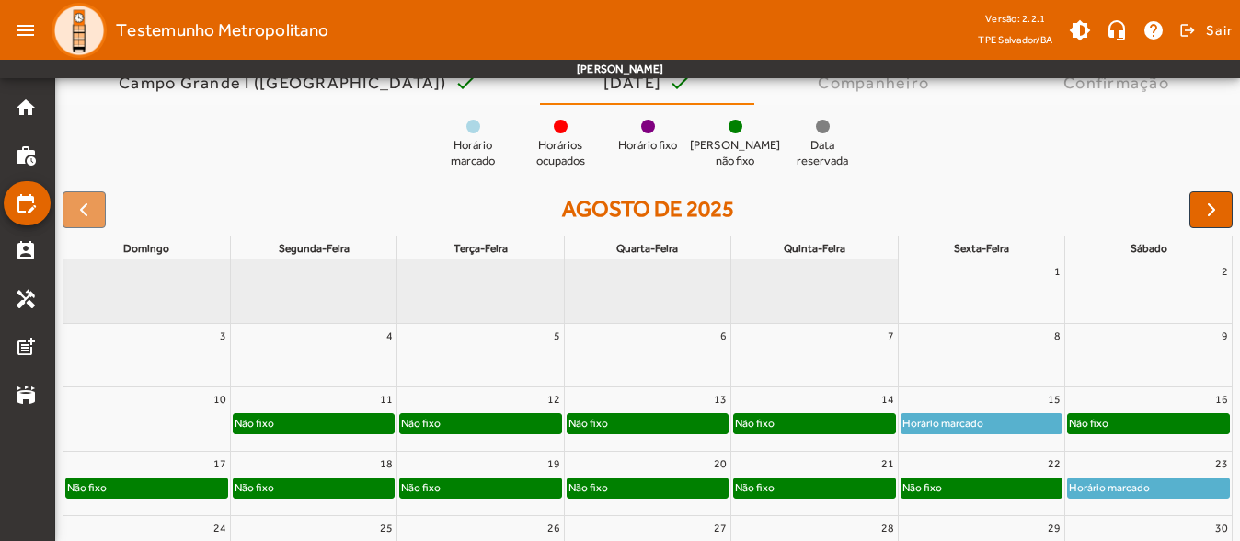
click at [1037, 390] on div "15" at bounding box center [981, 399] width 166 height 24
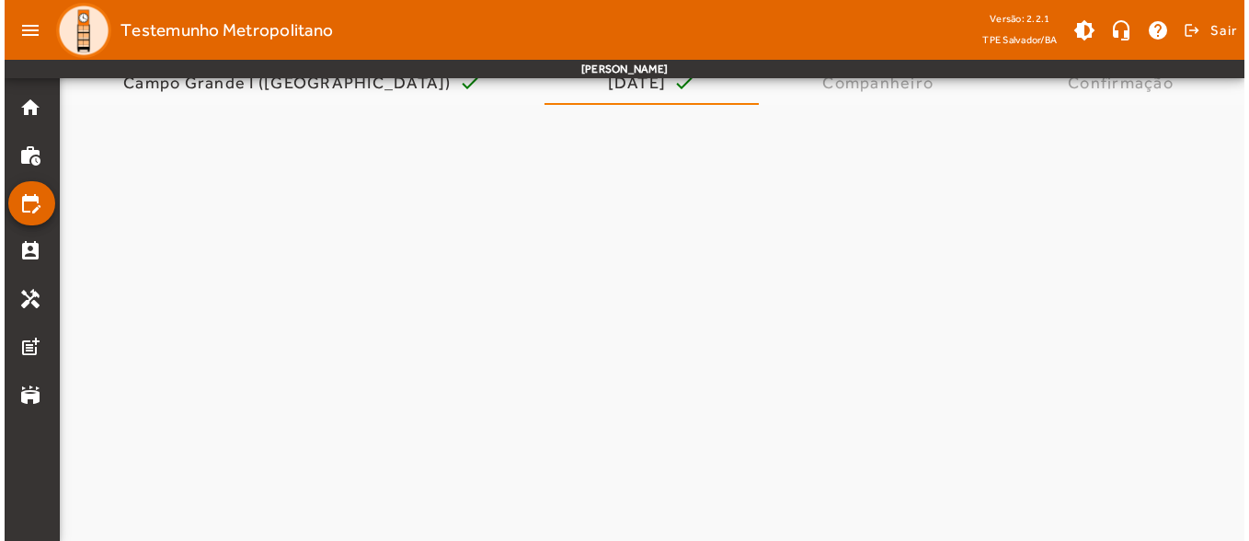
scroll to position [0, 0]
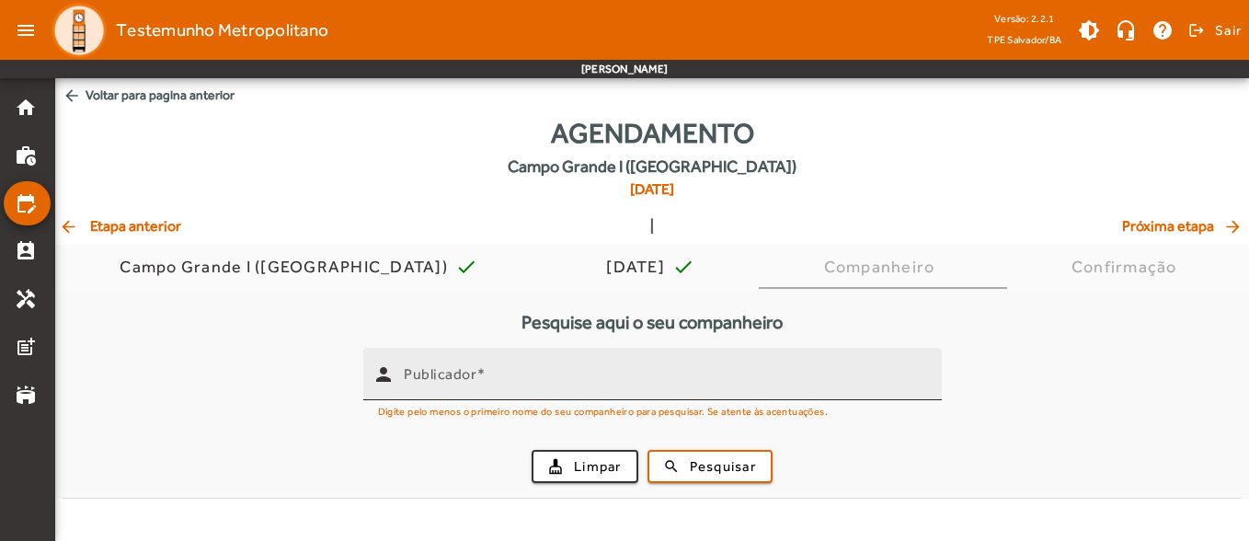
click at [544, 367] on div "Publicador" at bounding box center [665, 374] width 523 height 52
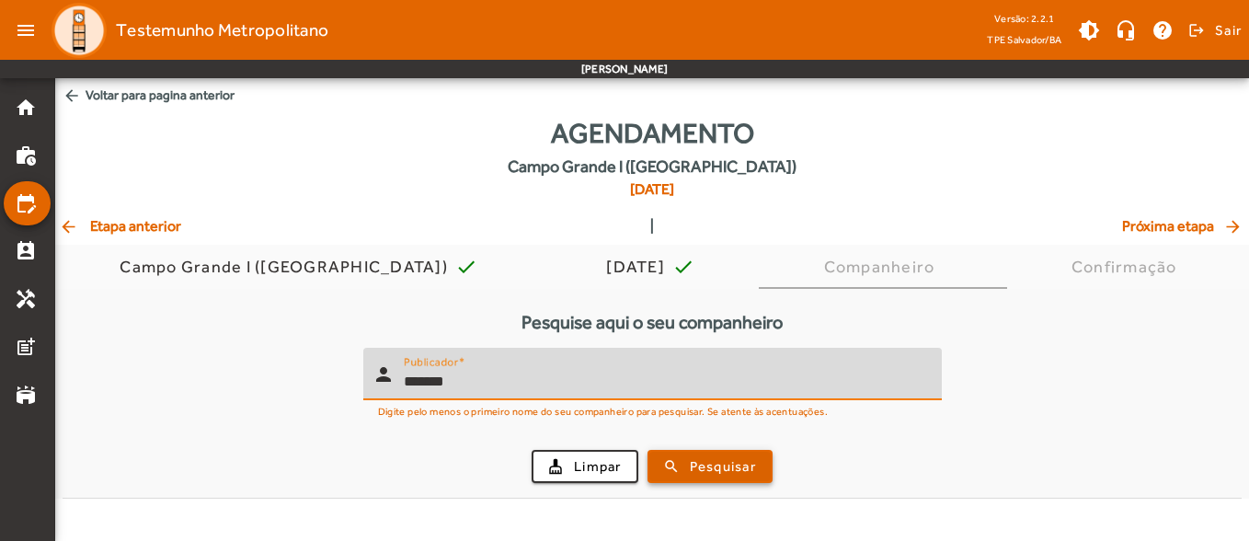
type input "*******"
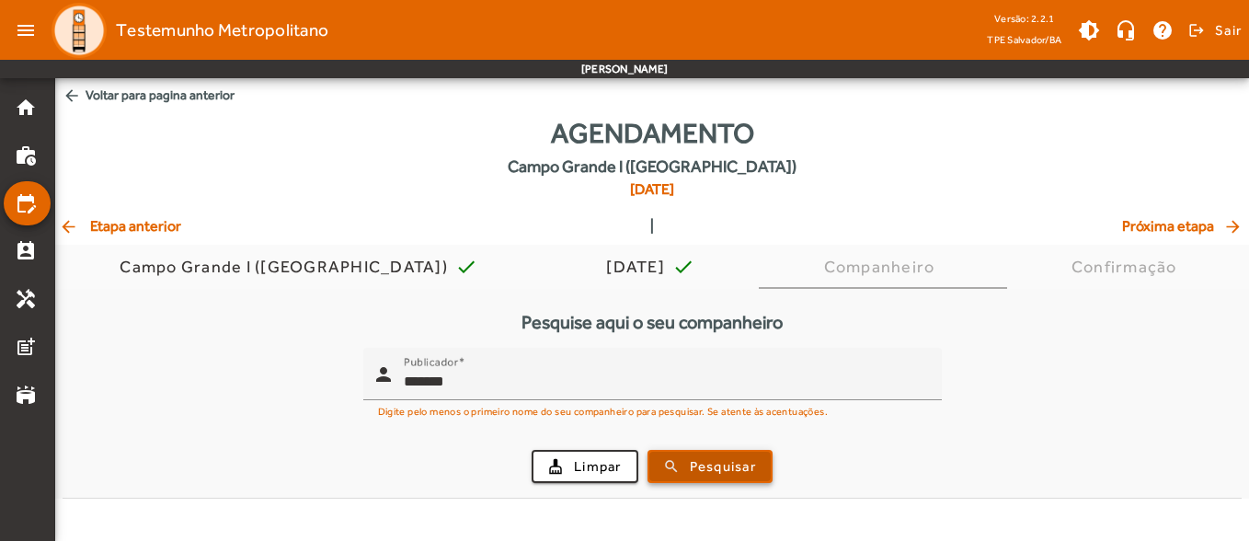
click at [709, 460] on span "Pesquisar" at bounding box center [723, 466] width 66 height 21
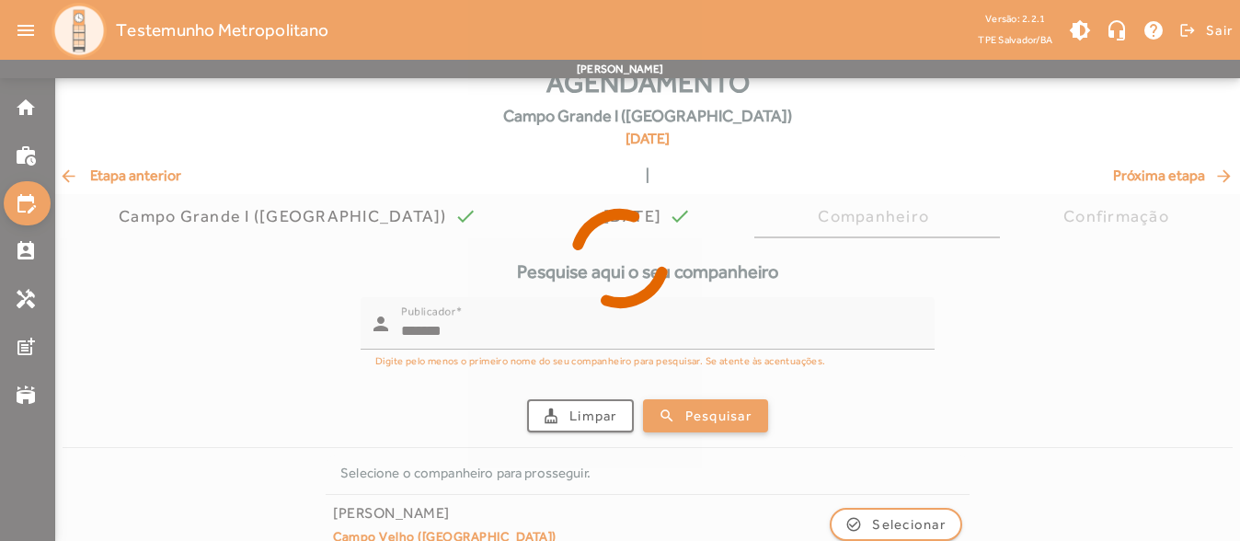
scroll to position [78, 0]
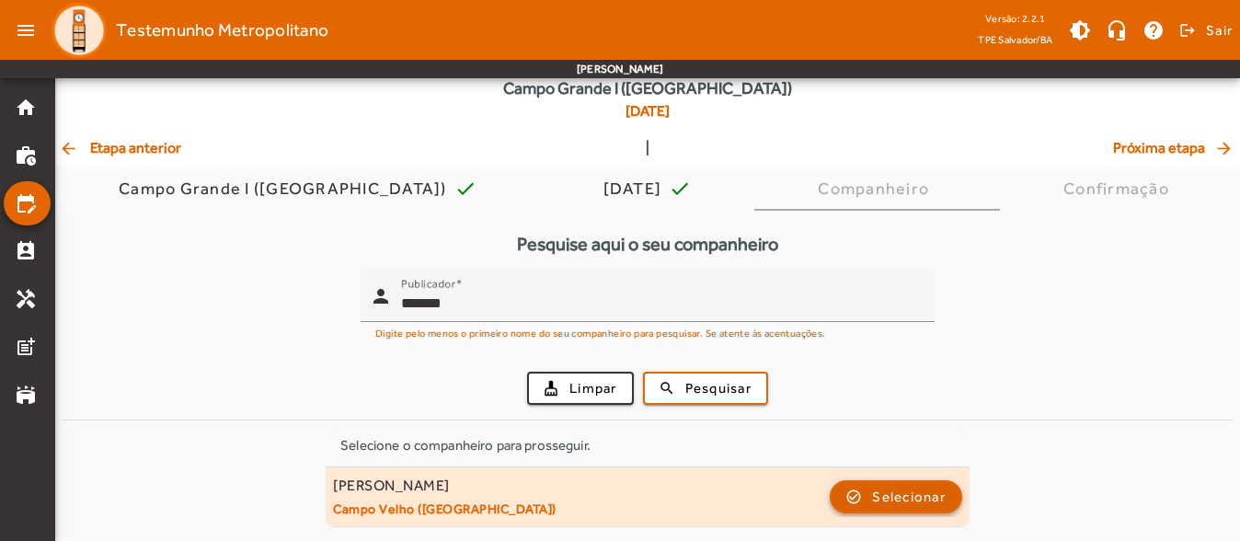
click at [872, 482] on span "button" at bounding box center [895, 497] width 129 height 44
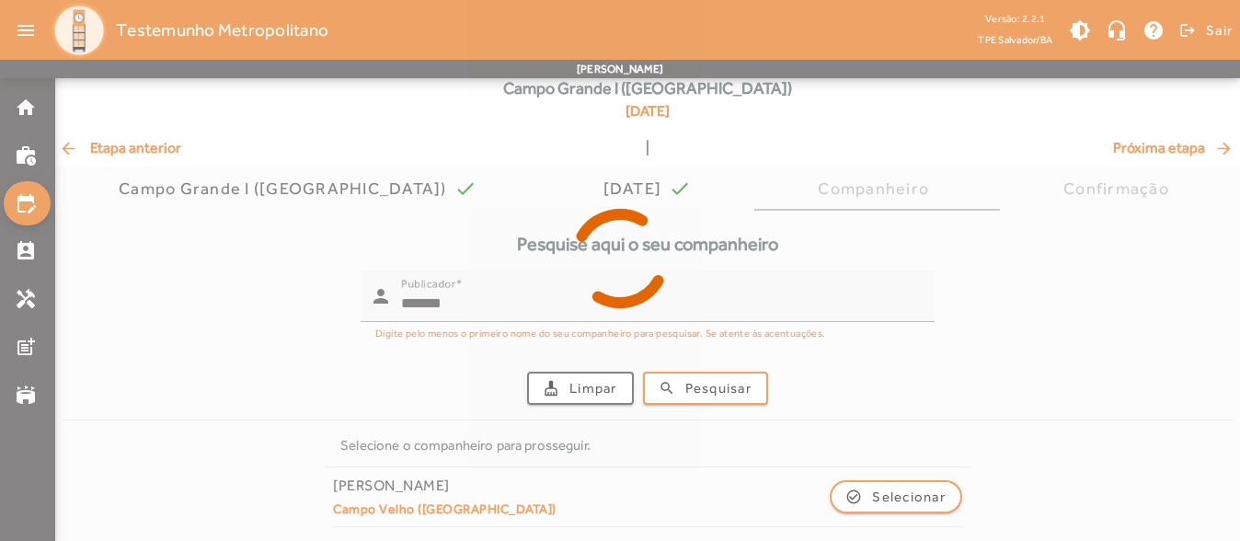
scroll to position [0, 0]
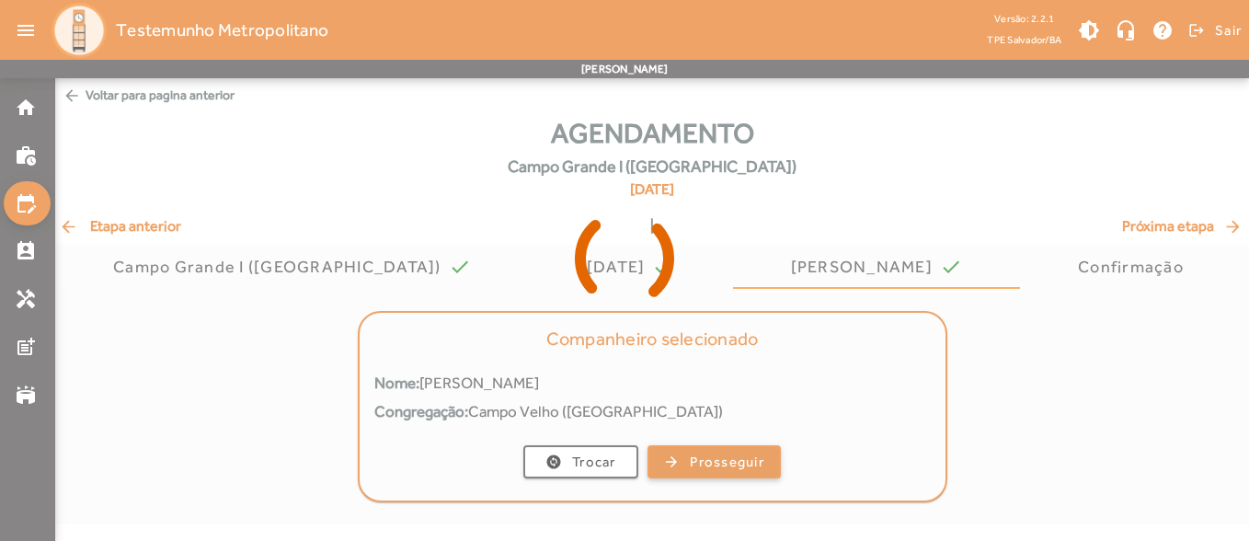
click at [747, 461] on span "Prosseguir" at bounding box center [727, 462] width 74 height 21
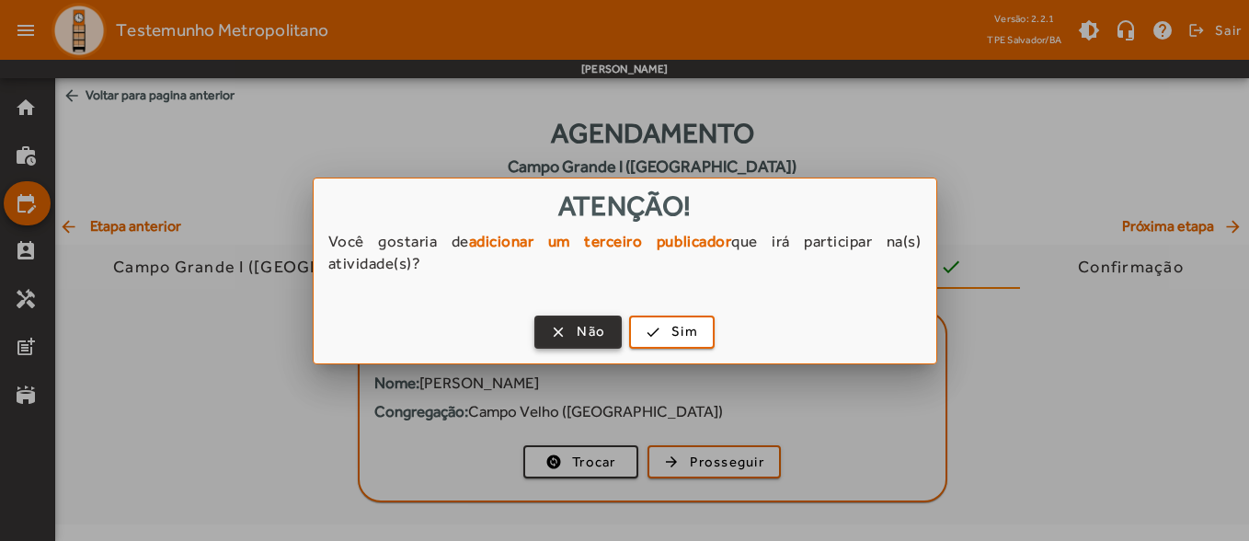
click at [569, 337] on span "button" at bounding box center [578, 332] width 84 height 44
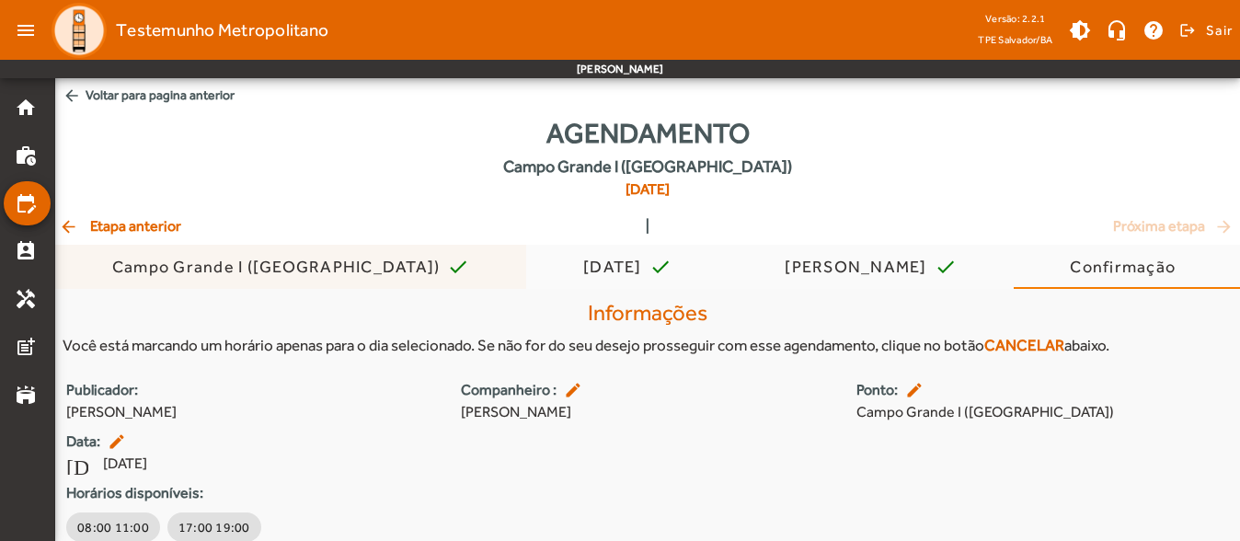
click at [138, 249] on span "Campo Grande I ([GEOGRAPHIC_DATA]) check" at bounding box center [291, 267] width 358 height 44
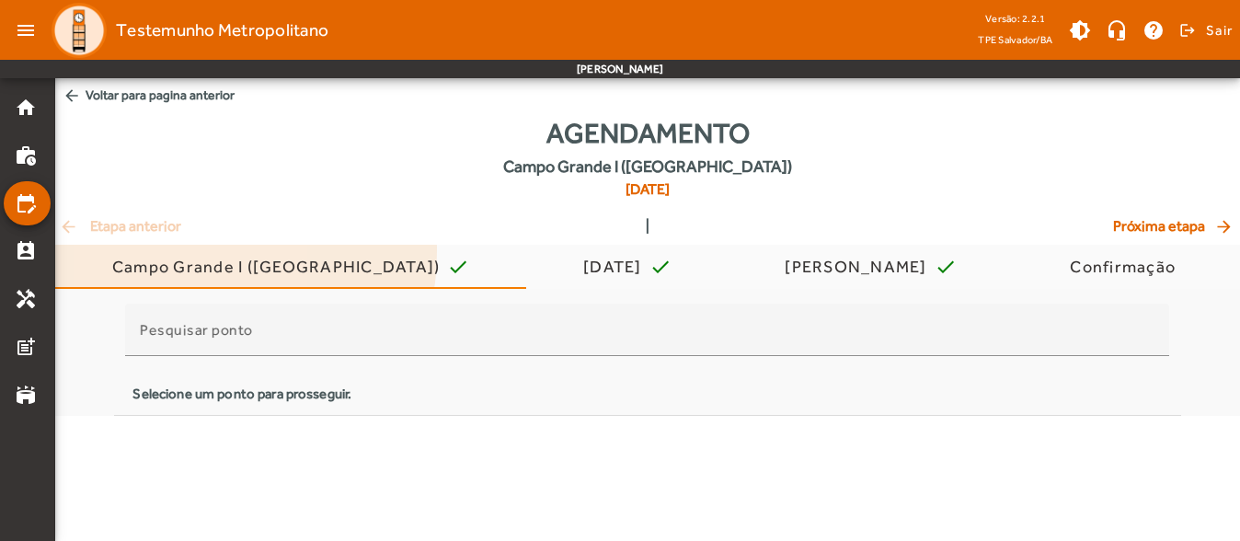
click at [161, 231] on div "arrow_back Etapa anterior | Próxima etapa arrow_forward" at bounding box center [647, 226] width 1177 height 22
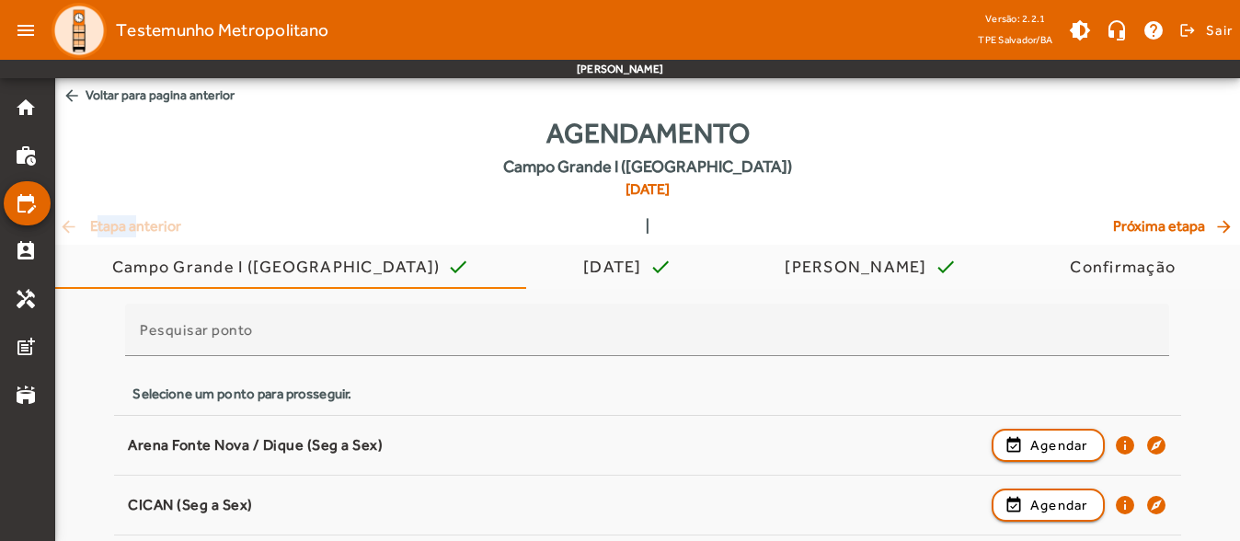
click at [161, 231] on div "arrow_back Etapa anterior | Próxima etapa arrow_forward" at bounding box center [647, 226] width 1177 height 22
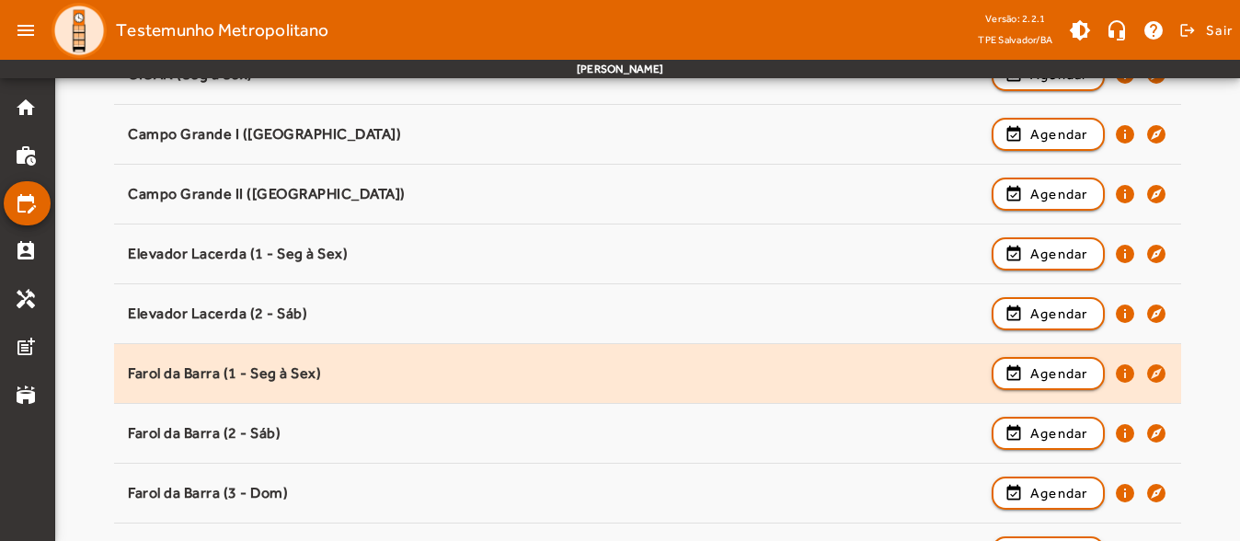
scroll to position [460, 0]
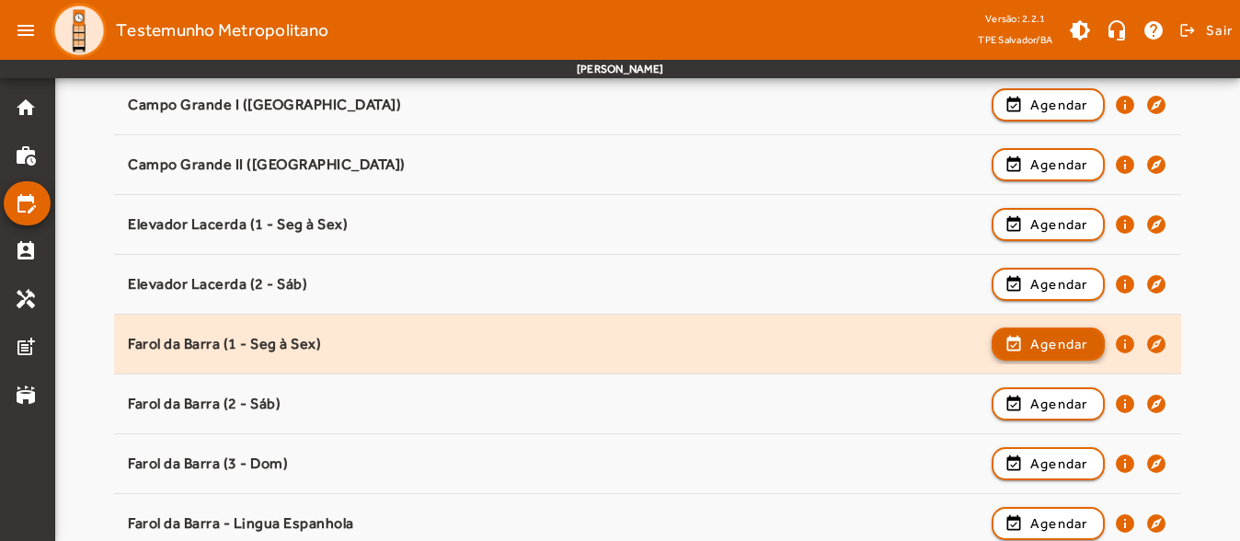
click at [1049, 353] on span "Agendar" at bounding box center [1059, 344] width 58 height 22
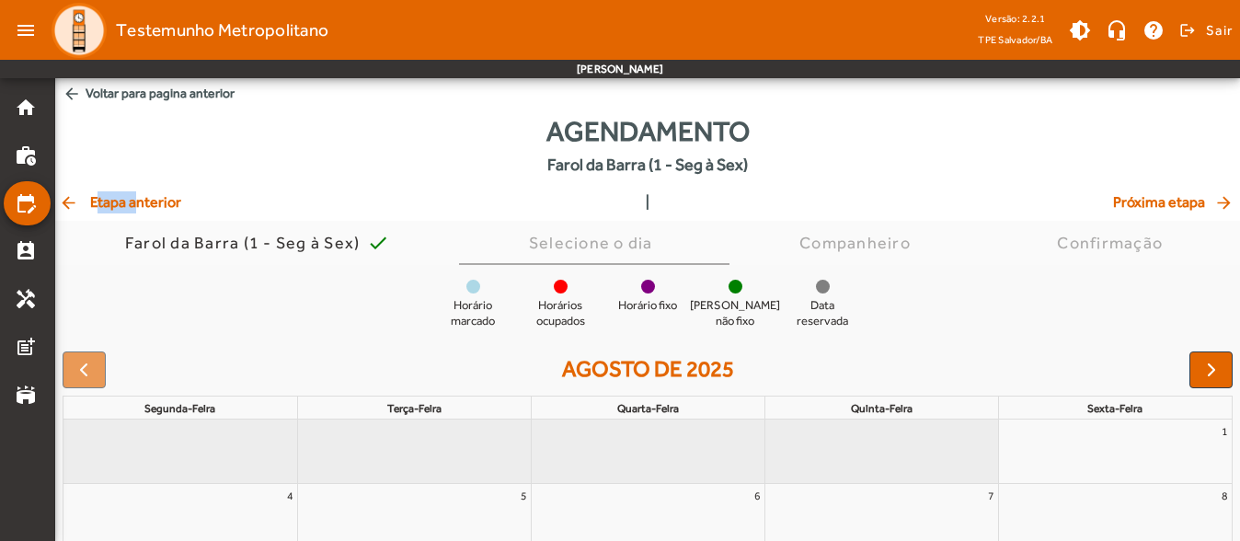
scroll to position [0, 0]
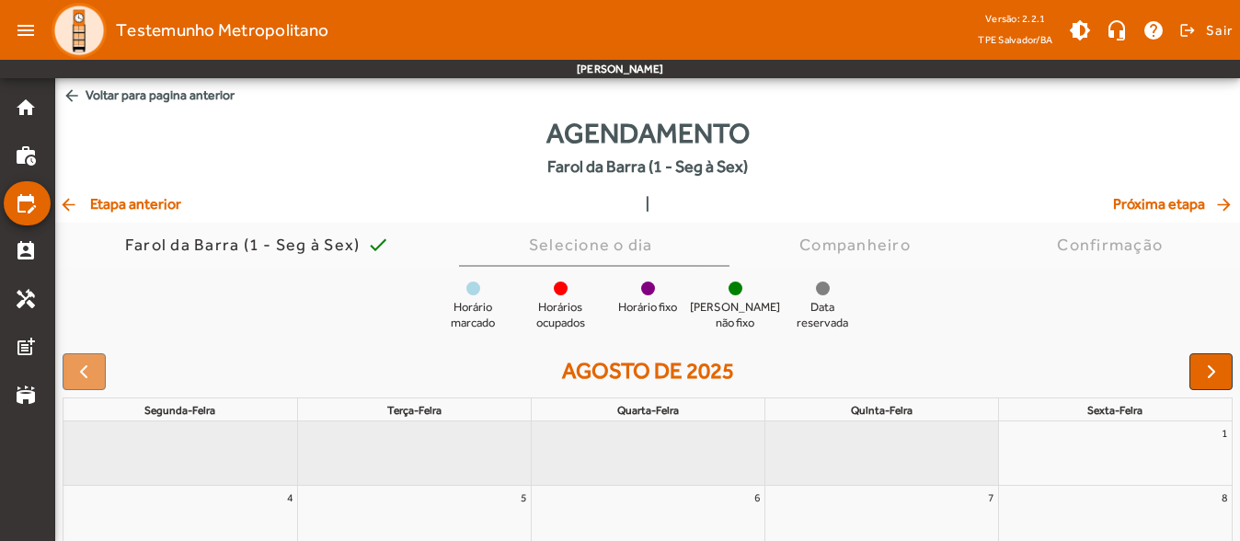
click at [167, 209] on span "arrow_back Etapa anterior" at bounding box center [120, 204] width 122 height 22
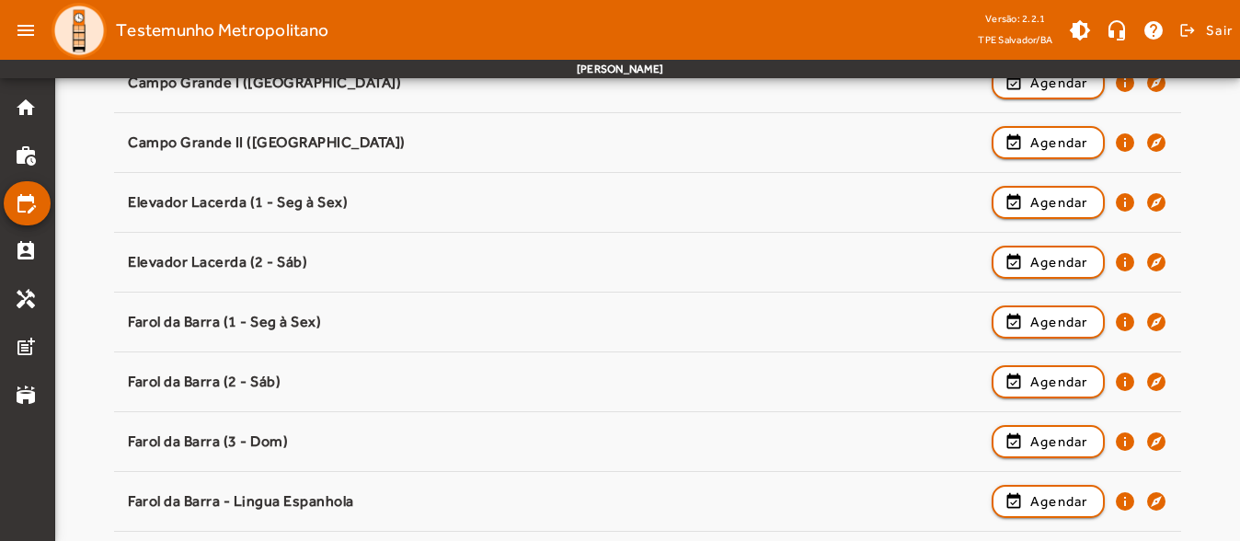
scroll to position [552, 0]
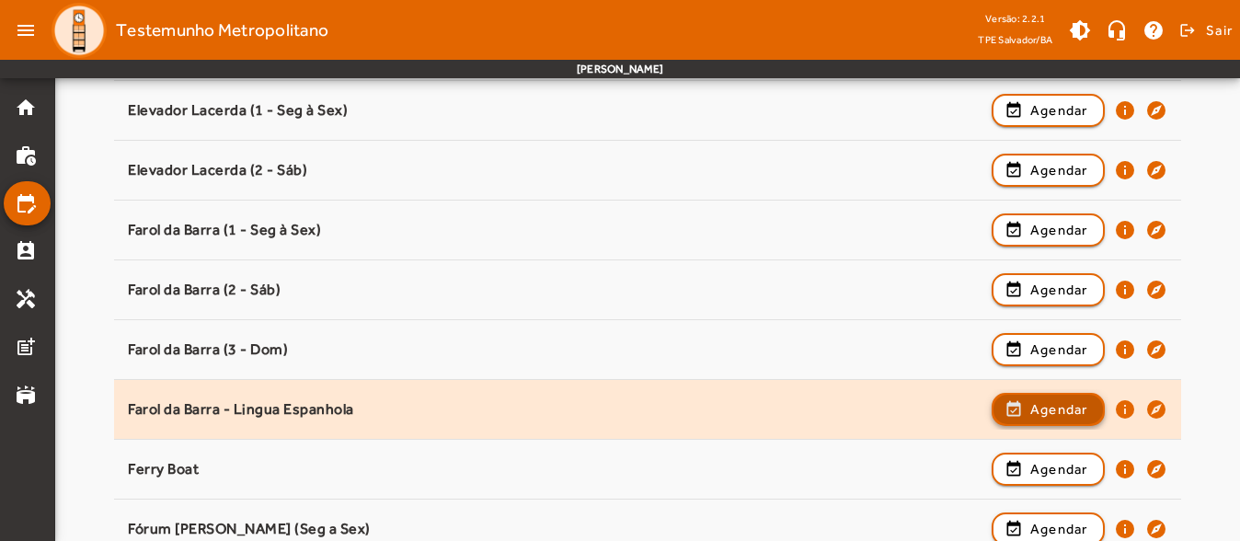
click at [1062, 406] on span "Agendar" at bounding box center [1059, 409] width 58 height 22
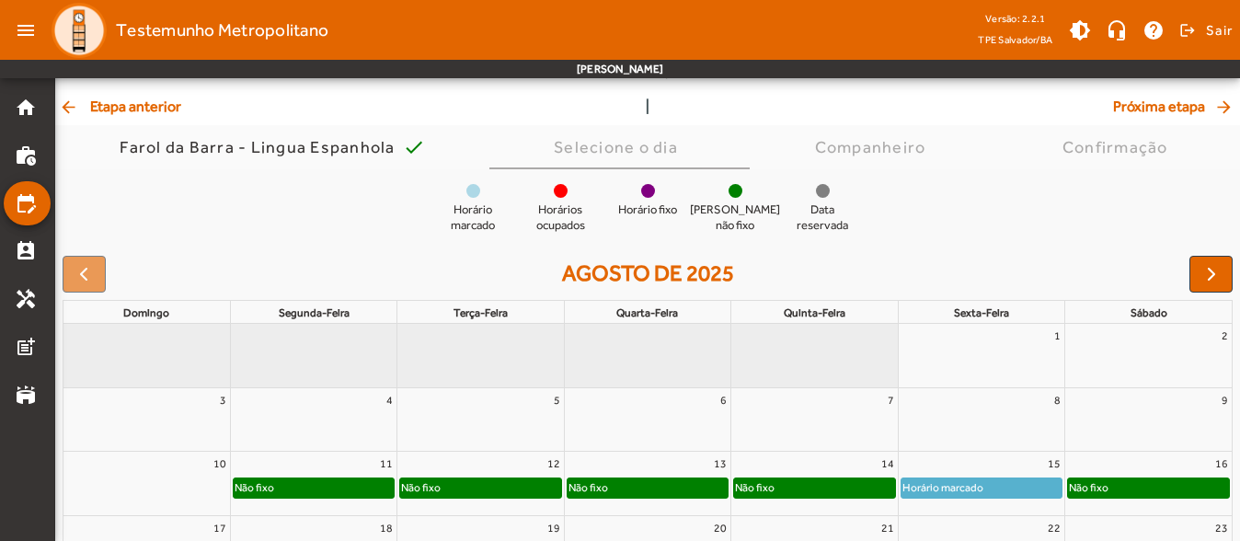
scroll to position [274, 0]
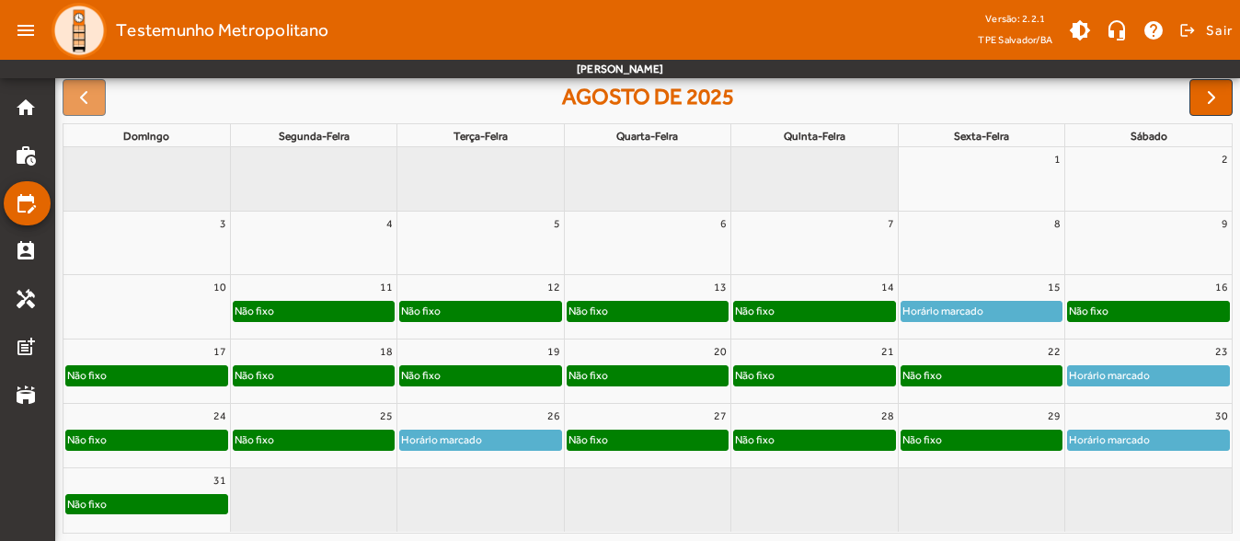
click at [1003, 303] on div "Horário marcado" at bounding box center [981, 311] width 160 height 18
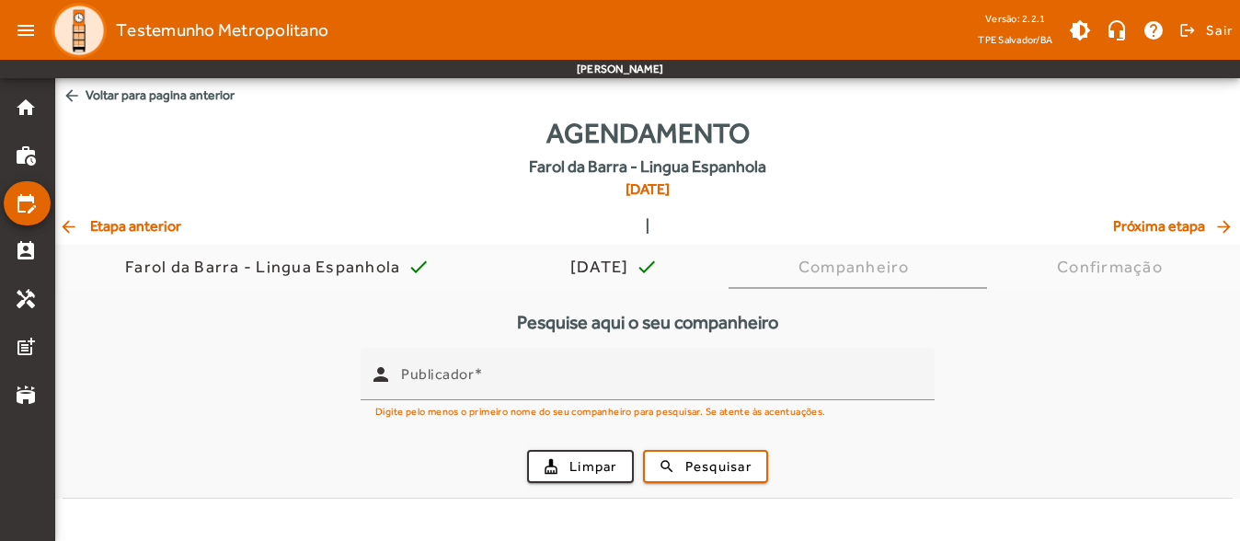
scroll to position [0, 0]
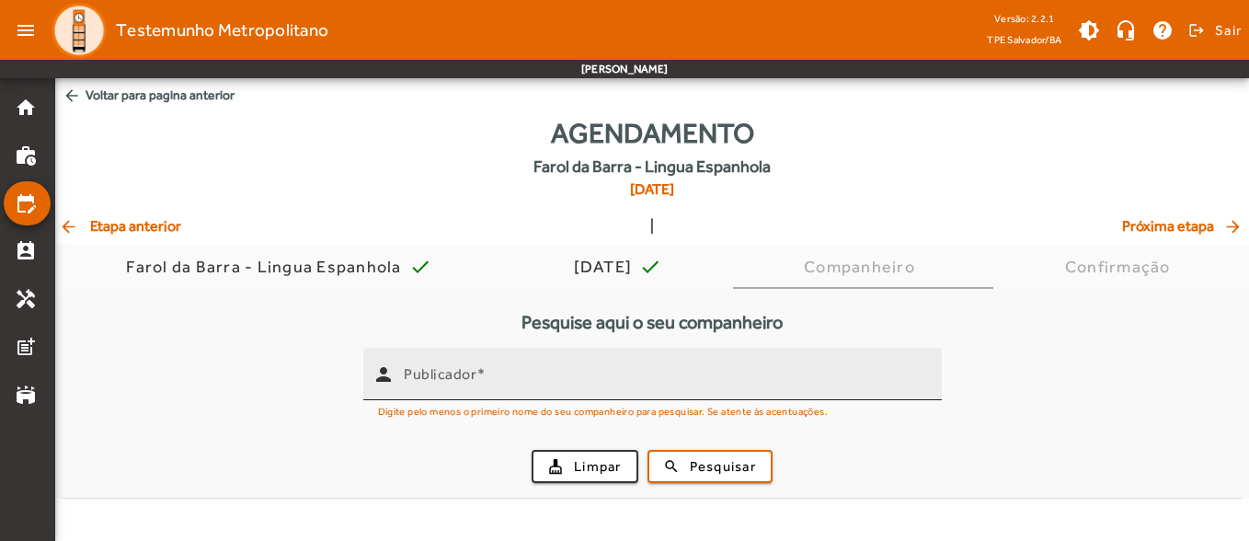
click at [499, 387] on input "Publicador" at bounding box center [665, 382] width 523 height 22
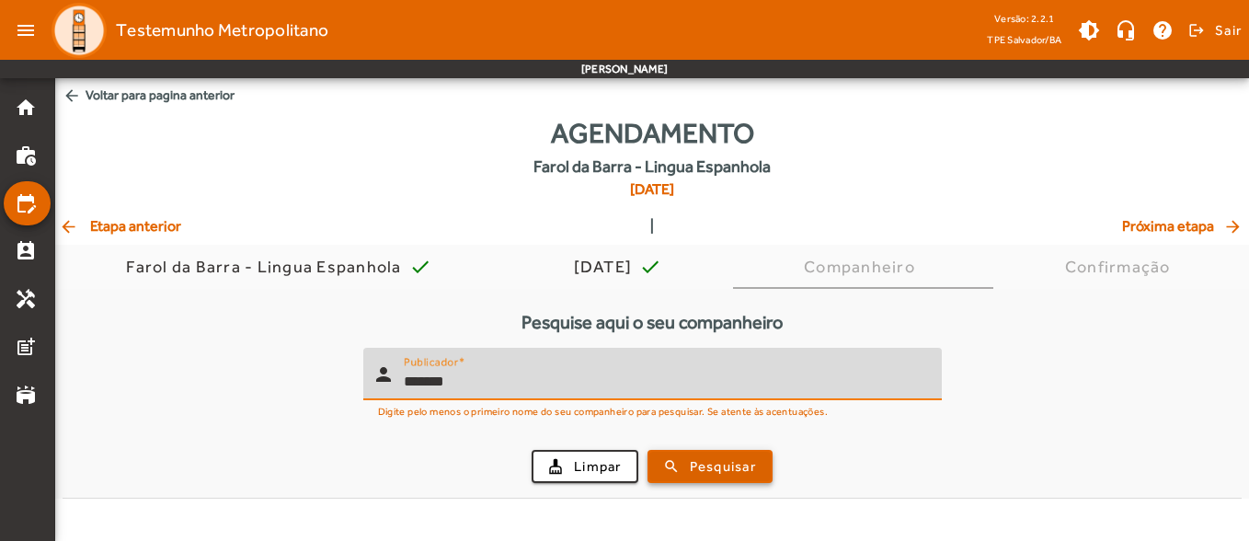
type input "*******"
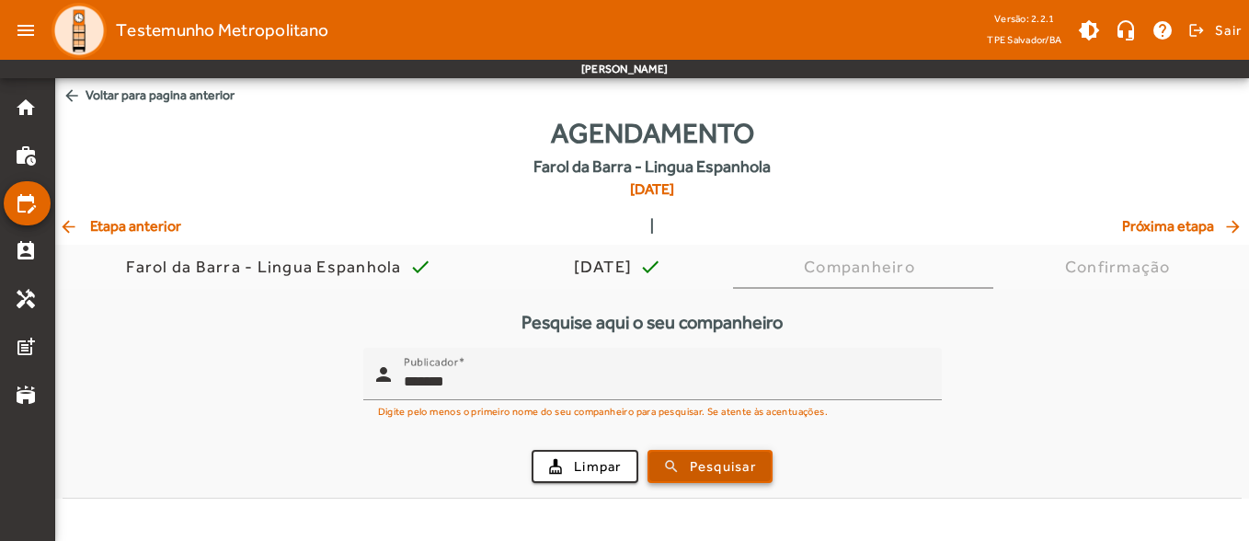
drag, startPoint x: 715, startPoint y: 475, endPoint x: 444, endPoint y: 223, distance: 370.9
click at [718, 474] on span "Pesquisar" at bounding box center [723, 466] width 66 height 21
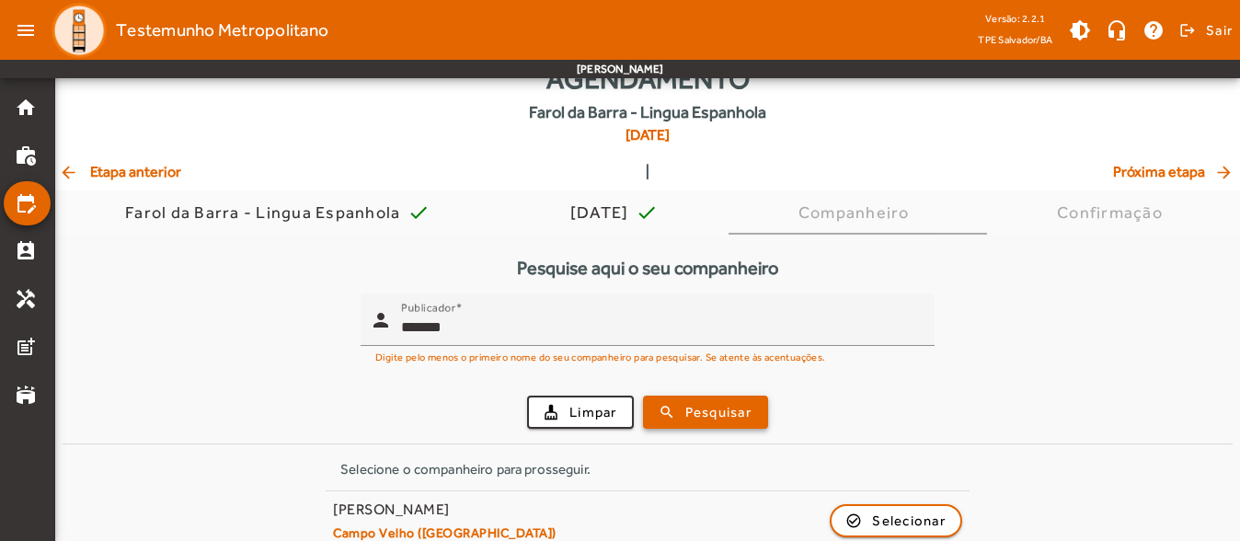
scroll to position [78, 0]
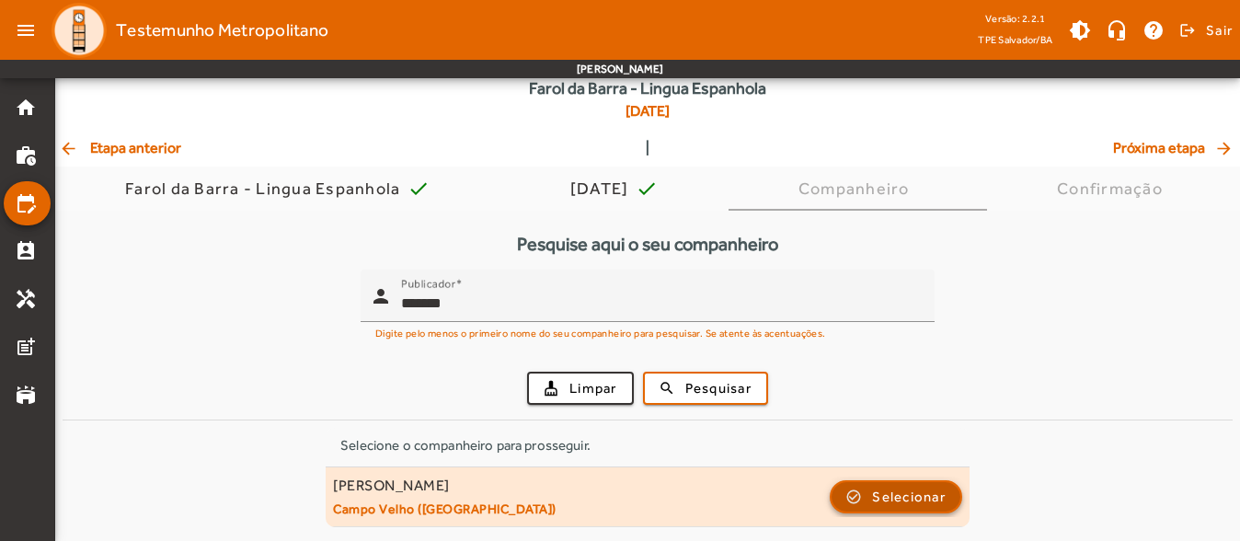
click at [910, 506] on span "Selecionar" at bounding box center [909, 497] width 74 height 22
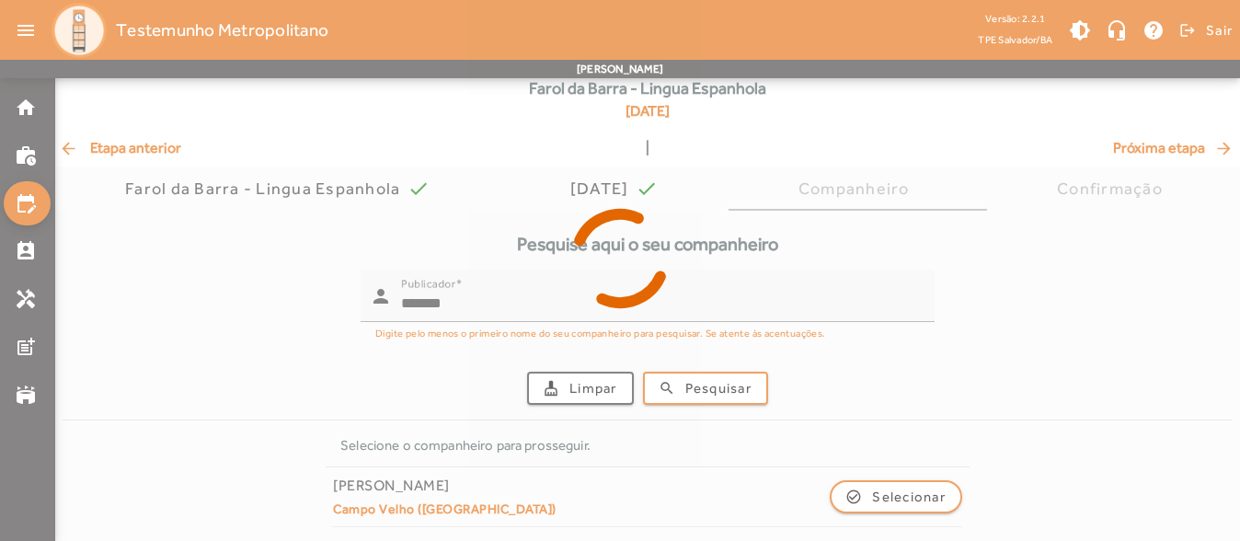
scroll to position [0, 0]
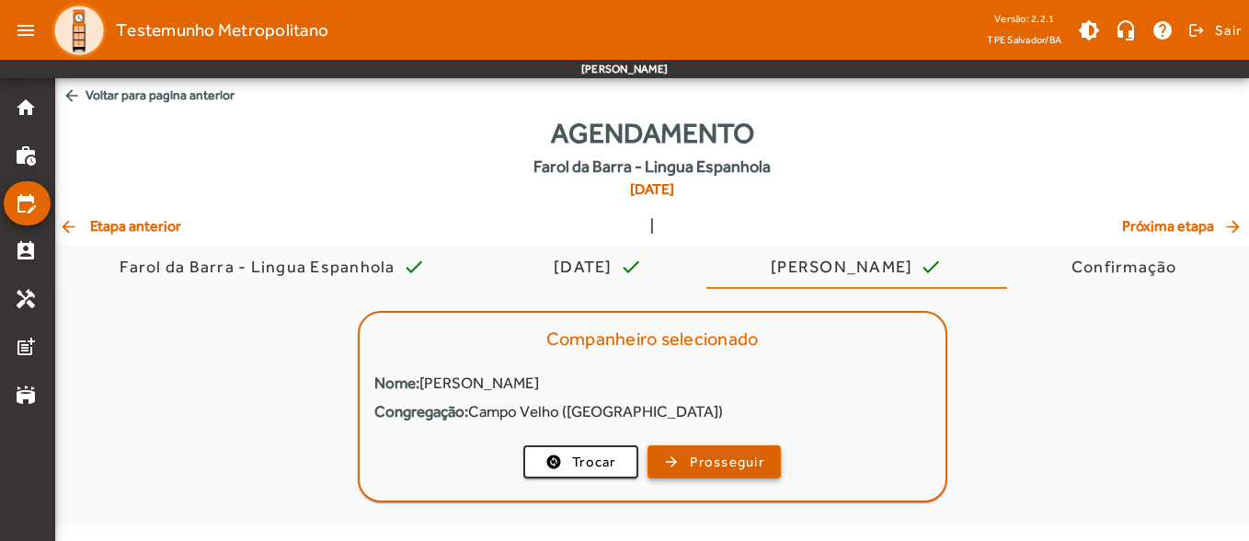
click at [767, 449] on span "button" at bounding box center [714, 462] width 130 height 44
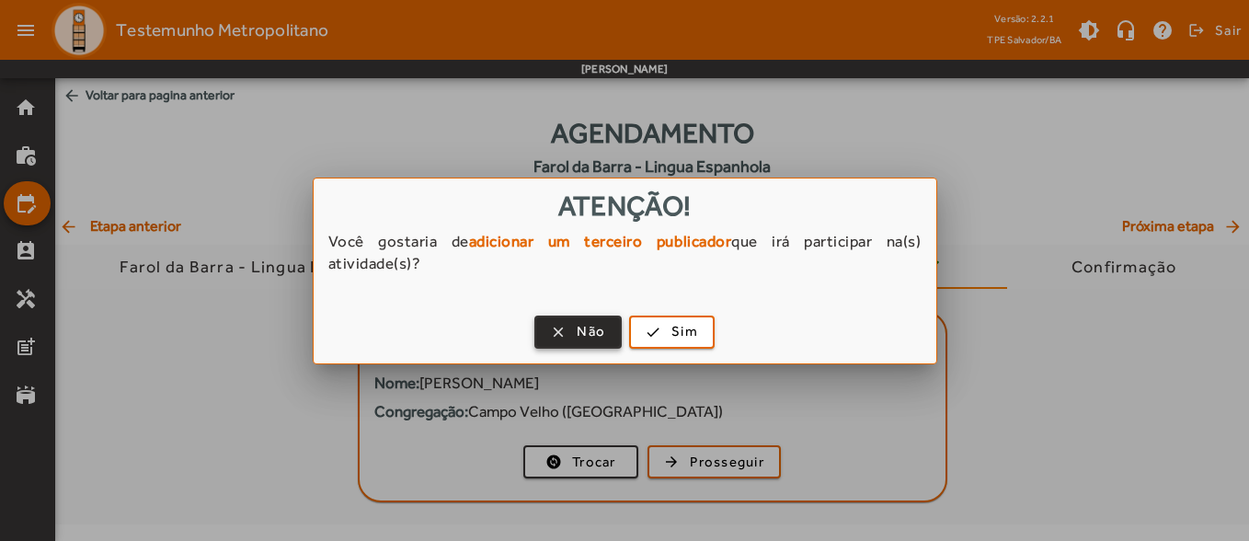
click at [587, 328] on span "Não" at bounding box center [591, 331] width 29 height 21
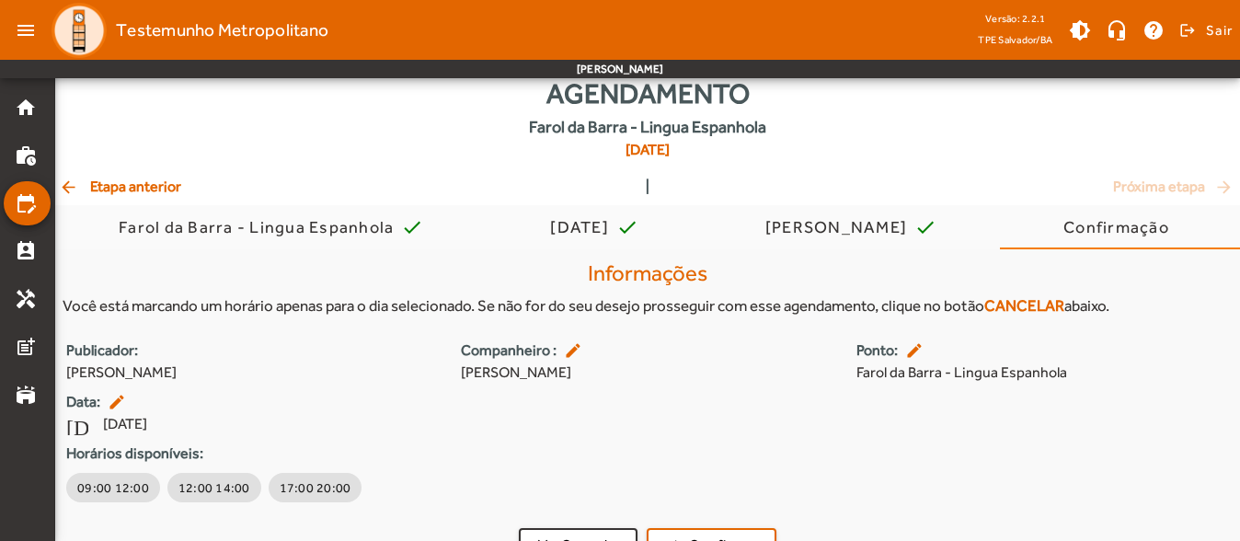
scroll to position [74, 0]
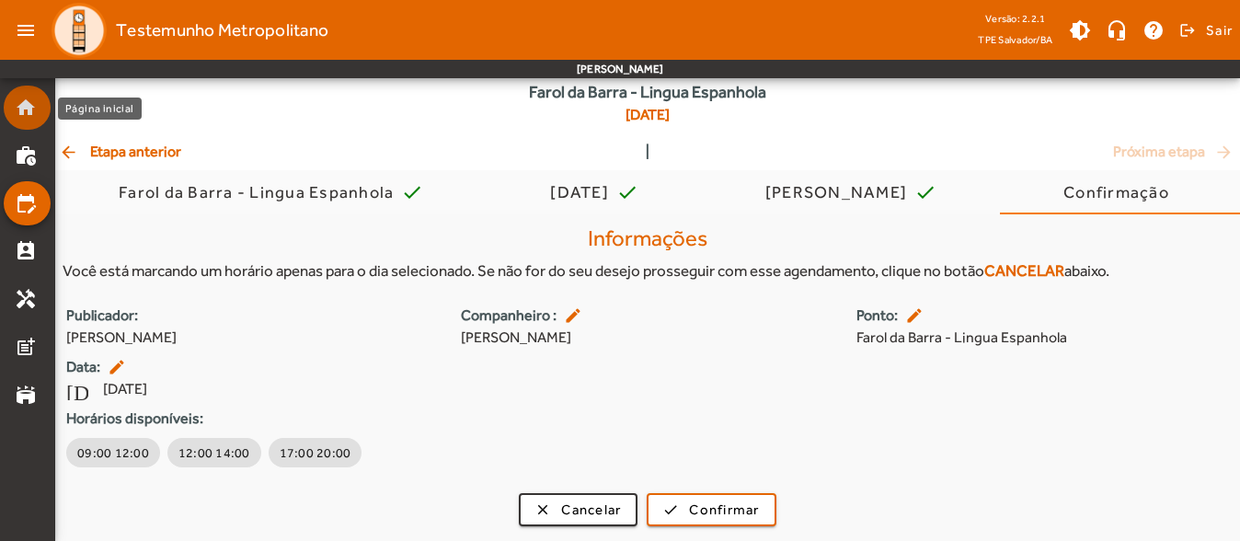
click at [19, 100] on mat-icon "home" at bounding box center [26, 108] width 22 height 22
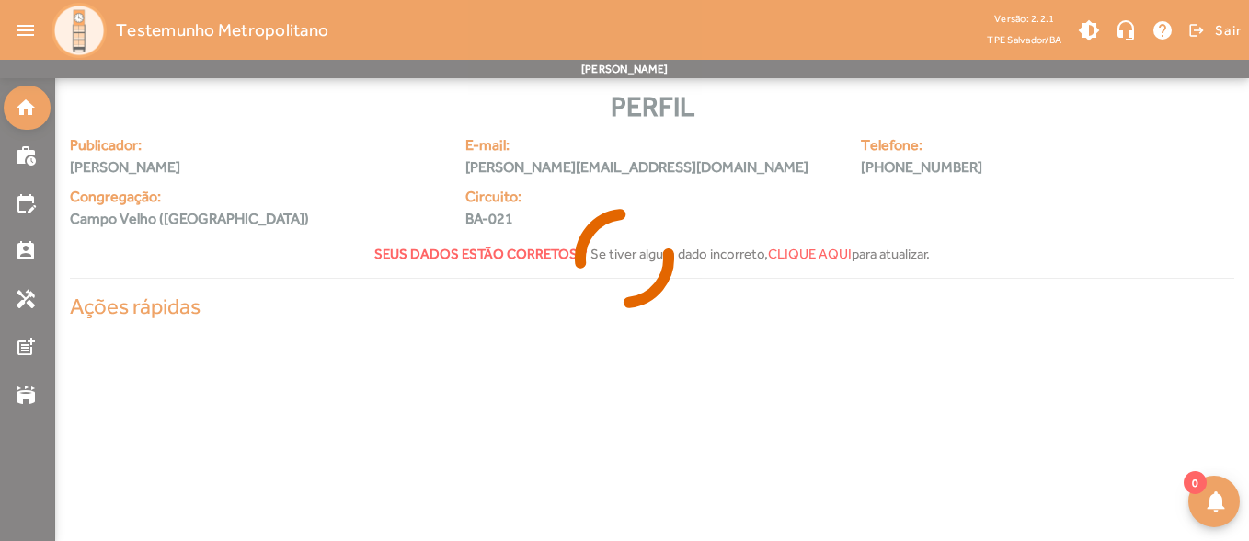
click at [37, 206] on icon at bounding box center [624, 258] width 1249 height 138
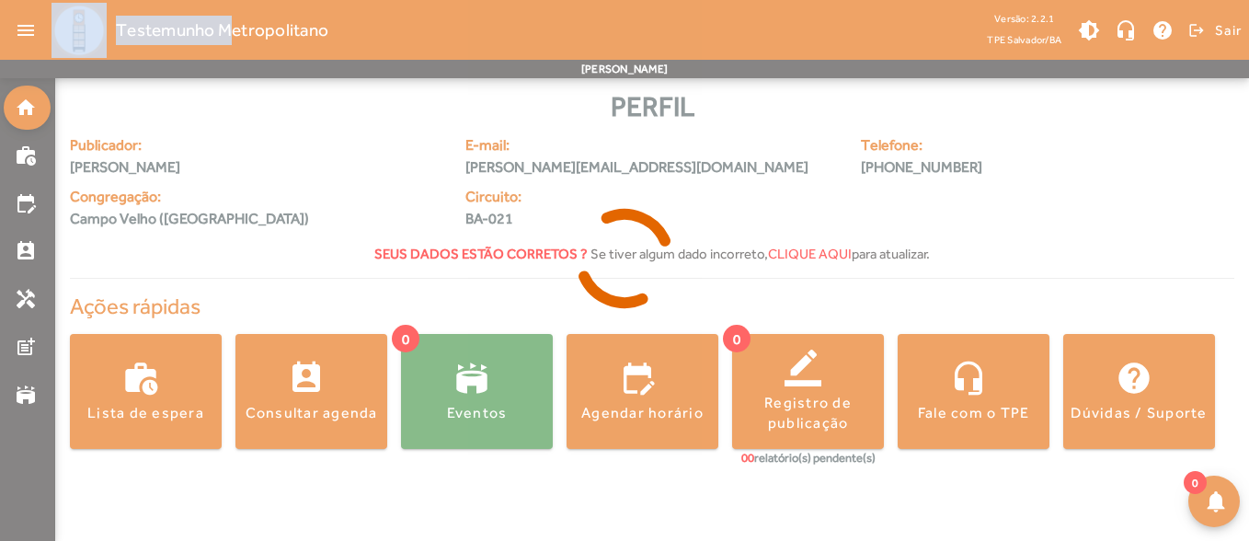
click at [37, 206] on icon at bounding box center [624, 258] width 1249 height 138
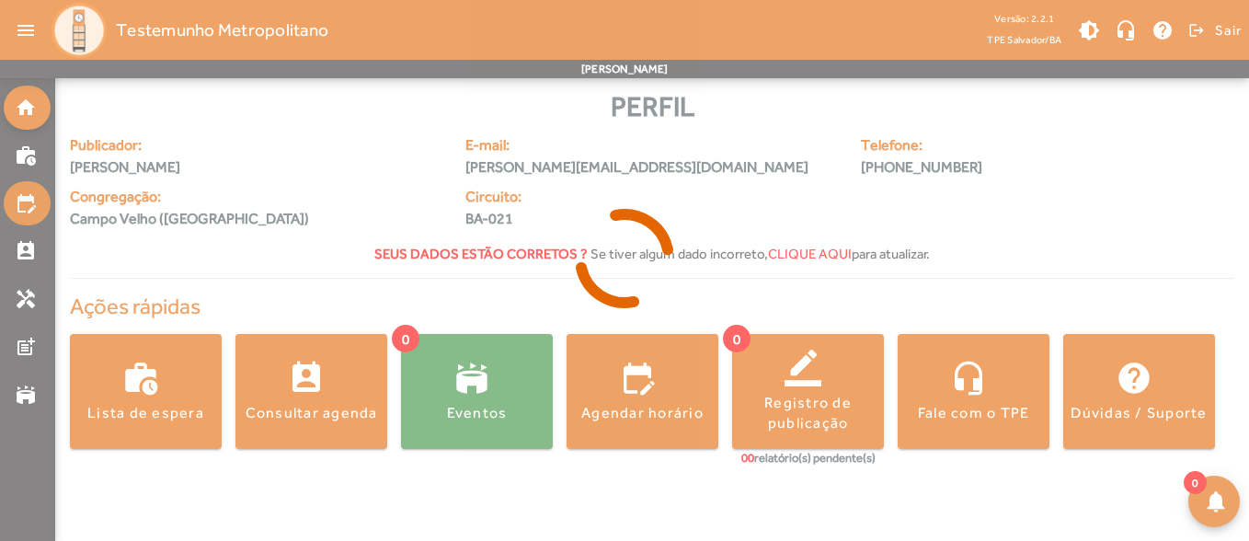
click at [36, 206] on link "edit_calendar" at bounding box center [33, 203] width 36 height 22
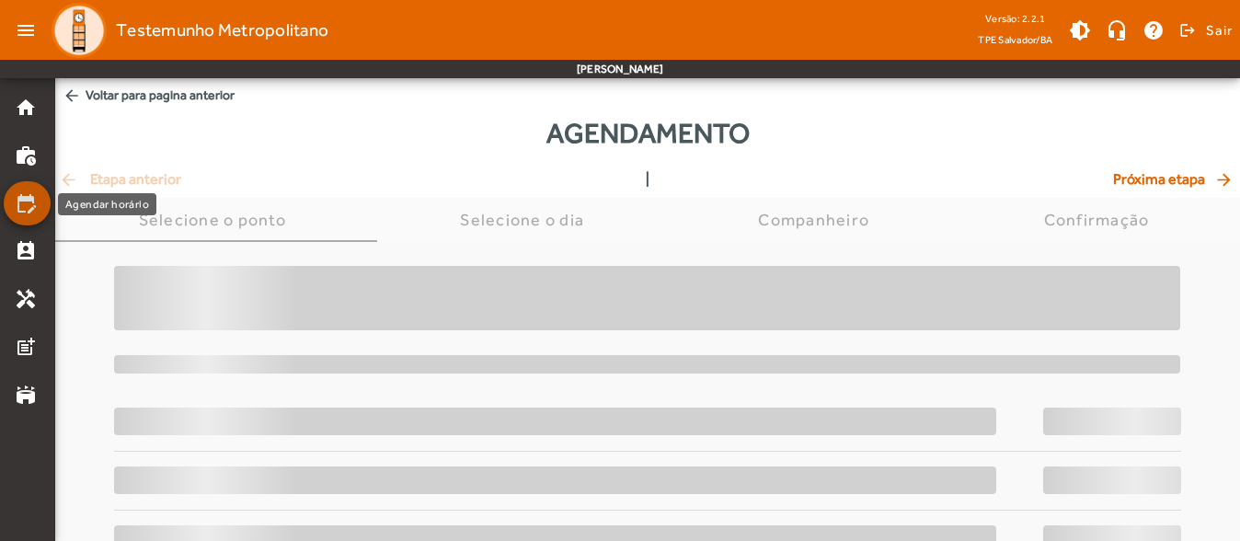
click at [36, 206] on mat-icon "edit_calendar" at bounding box center [26, 203] width 22 height 22
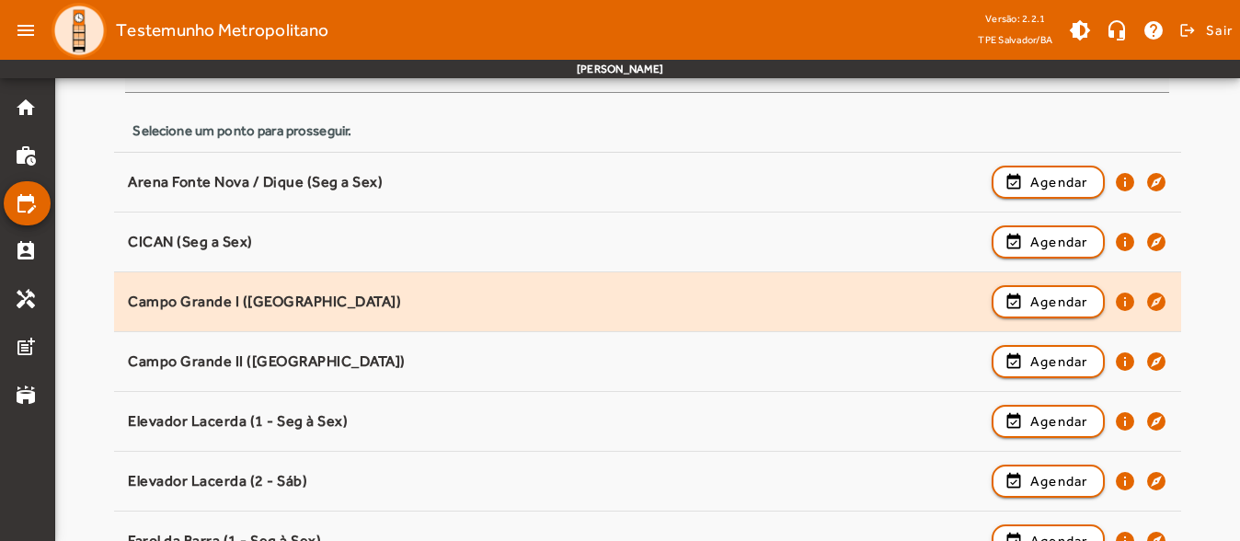
scroll to position [184, 0]
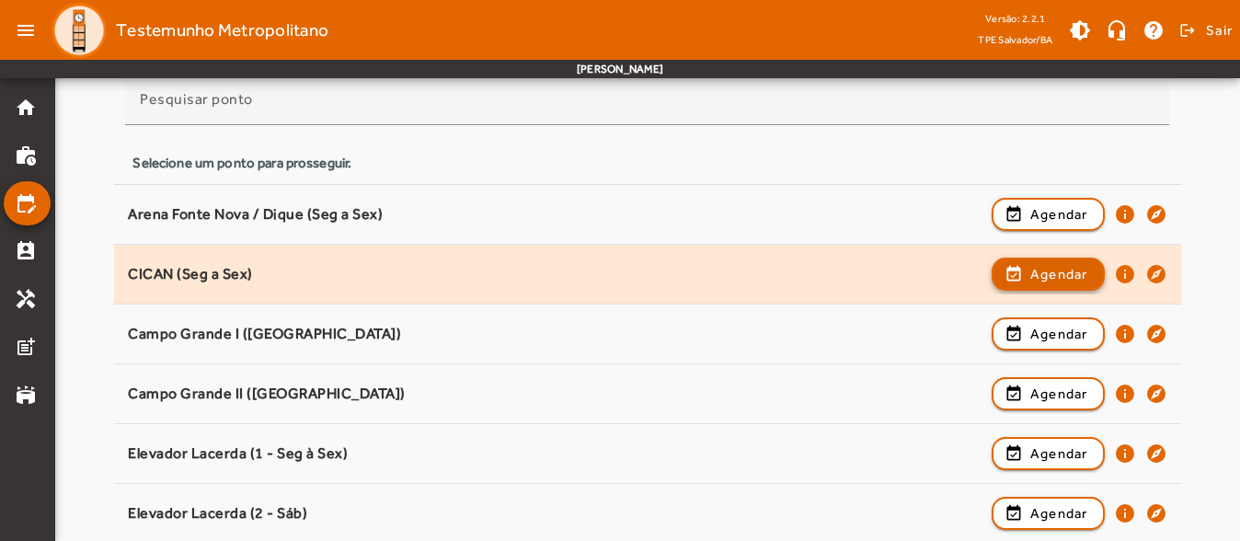
click at [1024, 280] on span "button" at bounding box center [1047, 274] width 109 height 44
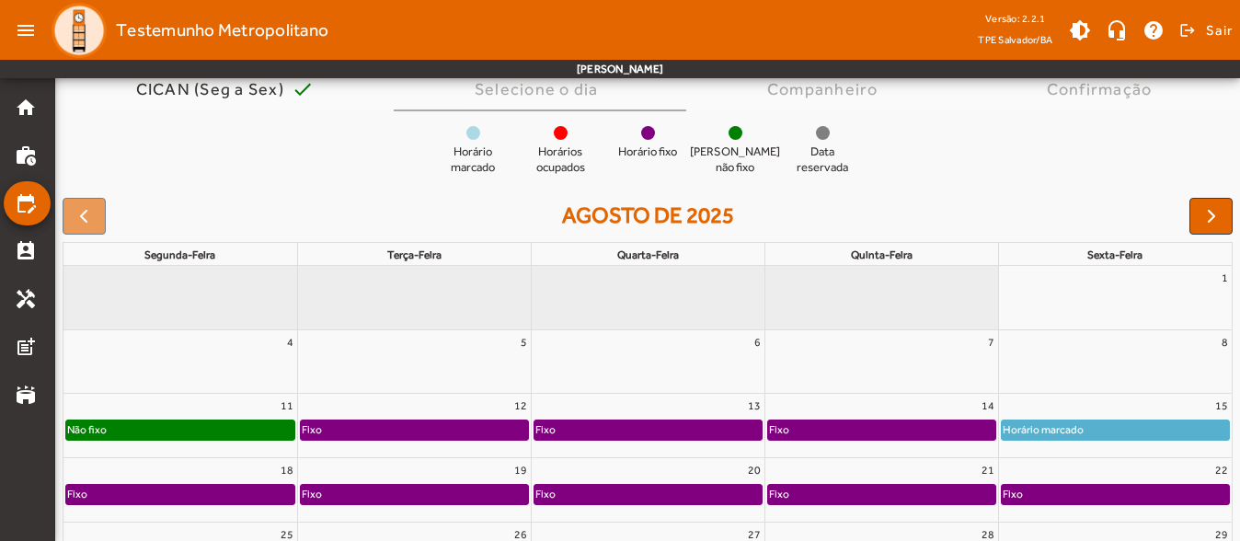
scroll to position [90, 0]
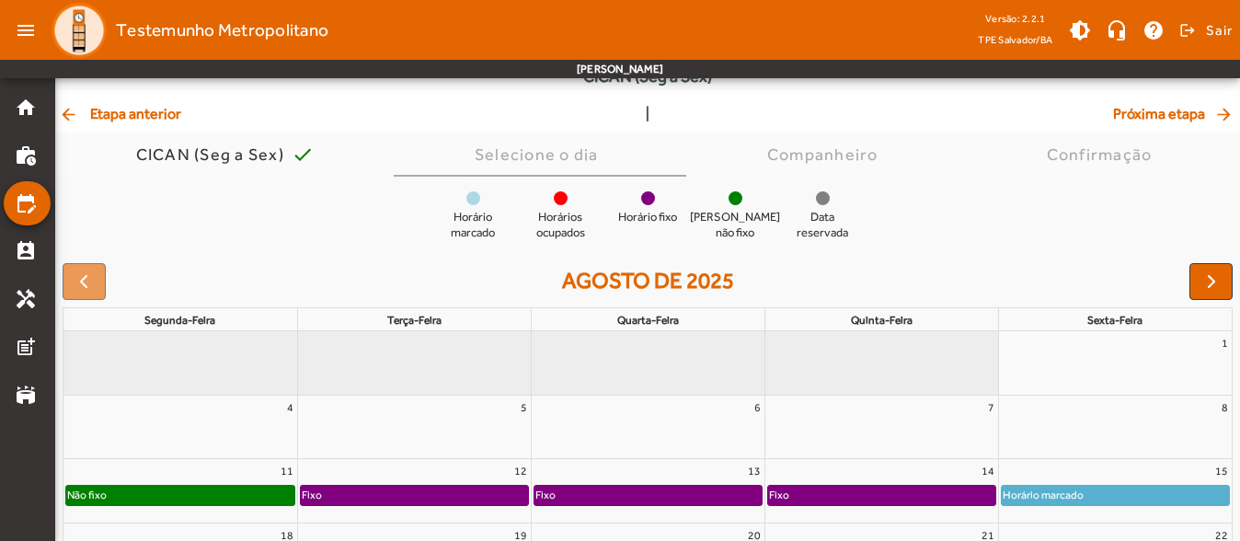
click at [143, 124] on span "arrow_back Etapa anterior" at bounding box center [120, 114] width 122 height 22
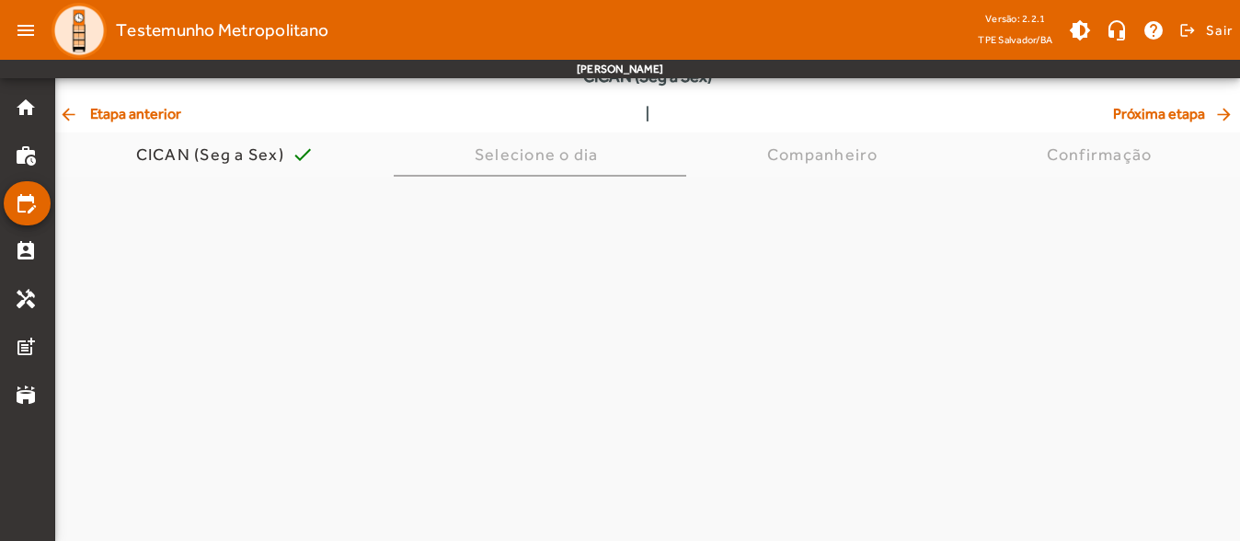
click at [143, 103] on div "Agendamento CICAN (Seg a Sex)" at bounding box center [647, 62] width 1184 height 81
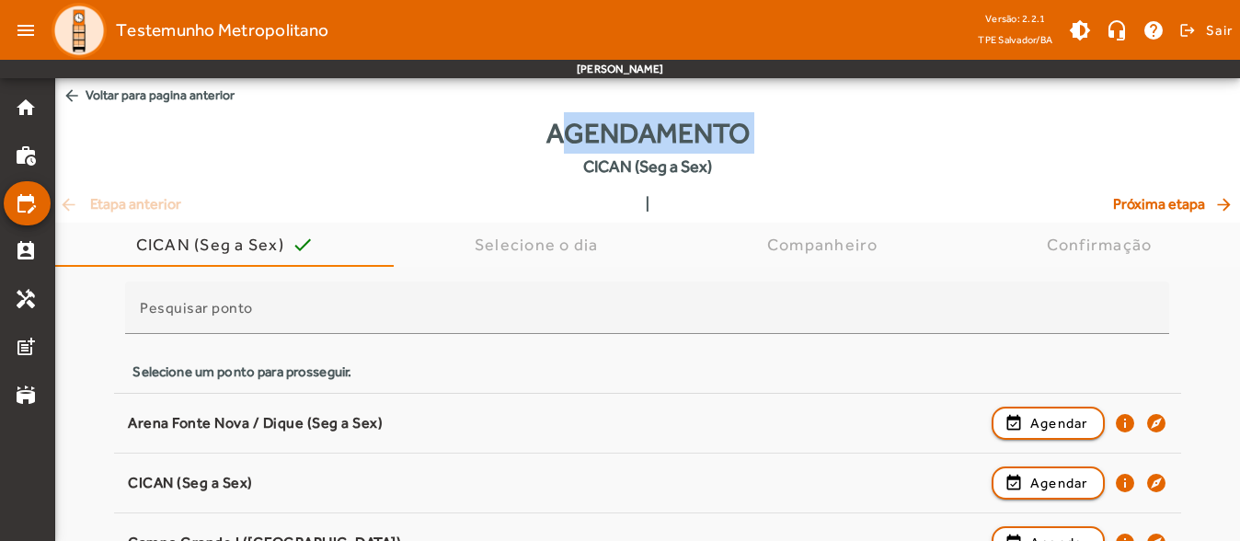
click at [143, 122] on div "Agendamento CICAN (Seg a Sex)" at bounding box center [647, 152] width 1184 height 81
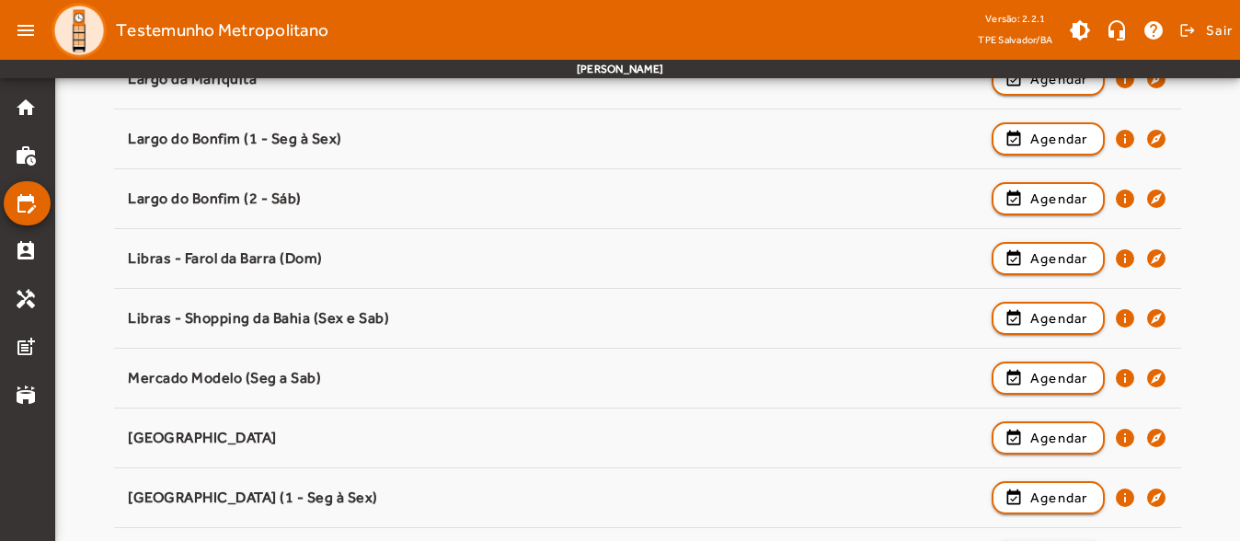
scroll to position [1089, 0]
